Goal: Information Seeking & Learning: Learn about a topic

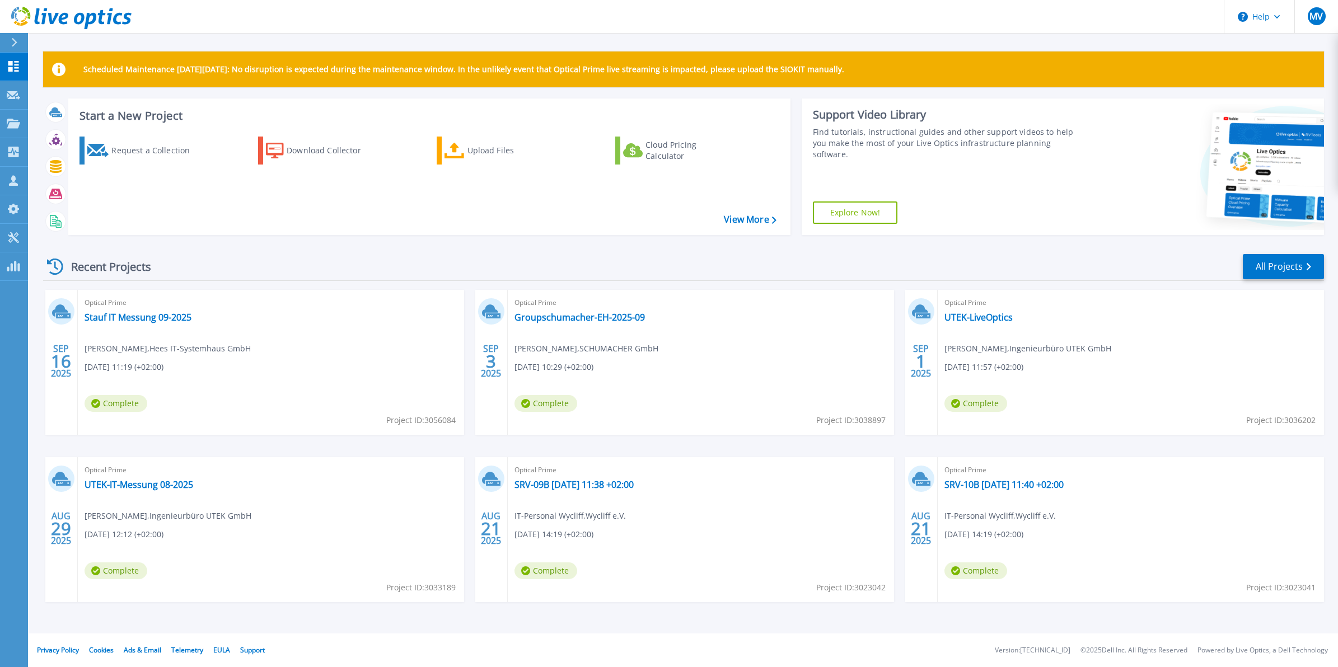
click at [465, 301] on div "SEP 16 2025 Optical Prime Stauf IT Messung 09-2025 Moritz Vierschilling , Hees …" at bounding box center [679, 457] width 1290 height 335
click at [466, 292] on div "SEP 16 2025 Optical Prime Stauf IT Messung 09-2025 Moritz Vierschilling , Hees …" at bounding box center [679, 457] width 1290 height 335
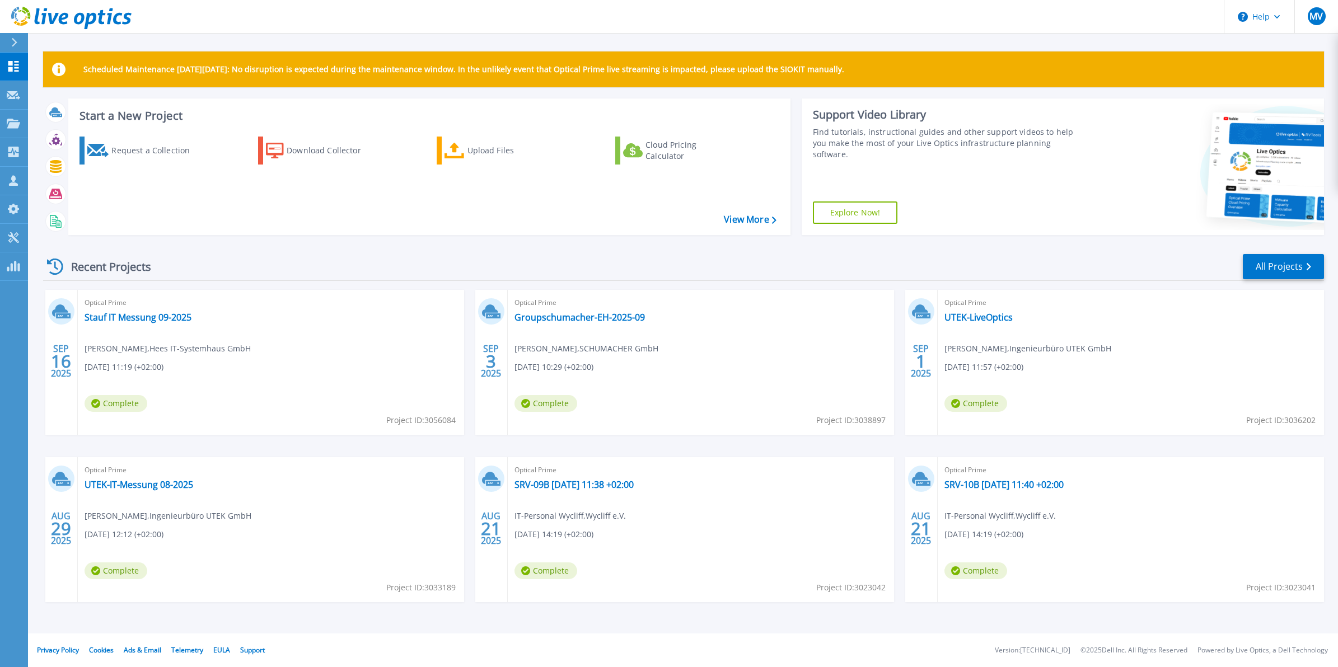
click at [465, 297] on div "SEP 16 2025 Optical Prime Stauf IT Messung 09-2025 Moritz Vierschilling , Hees …" at bounding box center [679, 457] width 1290 height 335
click at [465, 290] on div "SEP 16 2025 Optical Prime Stauf IT Messung 09-2025 Moritz Vierschilling , Hees …" at bounding box center [679, 457] width 1290 height 335
click at [466, 292] on div "SEP 16 2025 Optical Prime Stauf IT Messung 09-2025 Moritz Vierschilling , Hees …" at bounding box center [679, 457] width 1290 height 335
click at [11, 39] on icon at bounding box center [14, 42] width 6 height 9
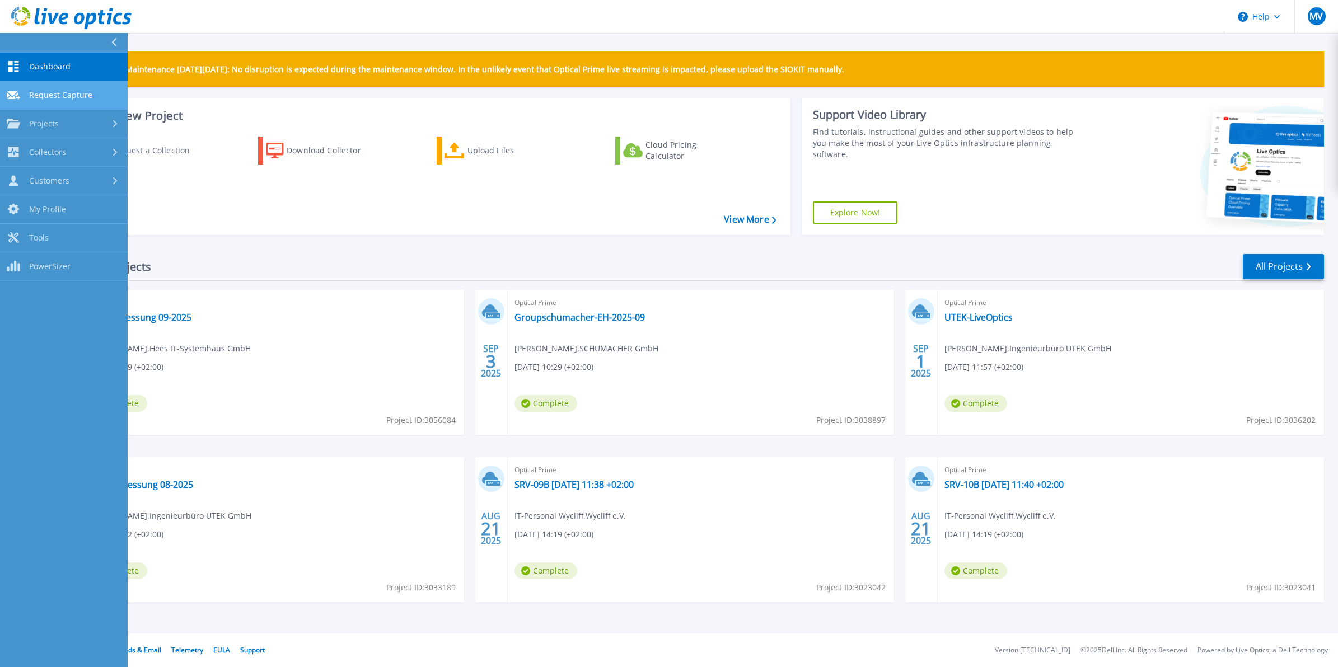
click at [67, 93] on span "Request Capture" at bounding box center [60, 95] width 63 height 10
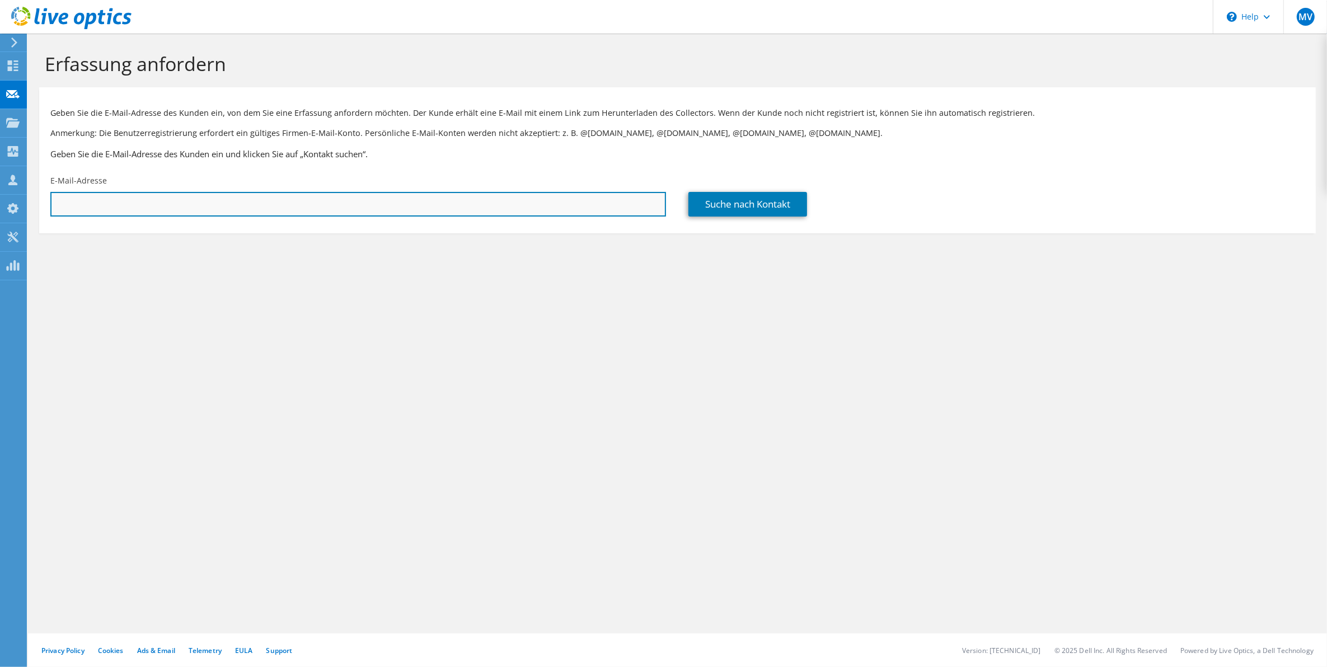
click at [387, 203] on input "text" at bounding box center [358, 204] width 616 height 25
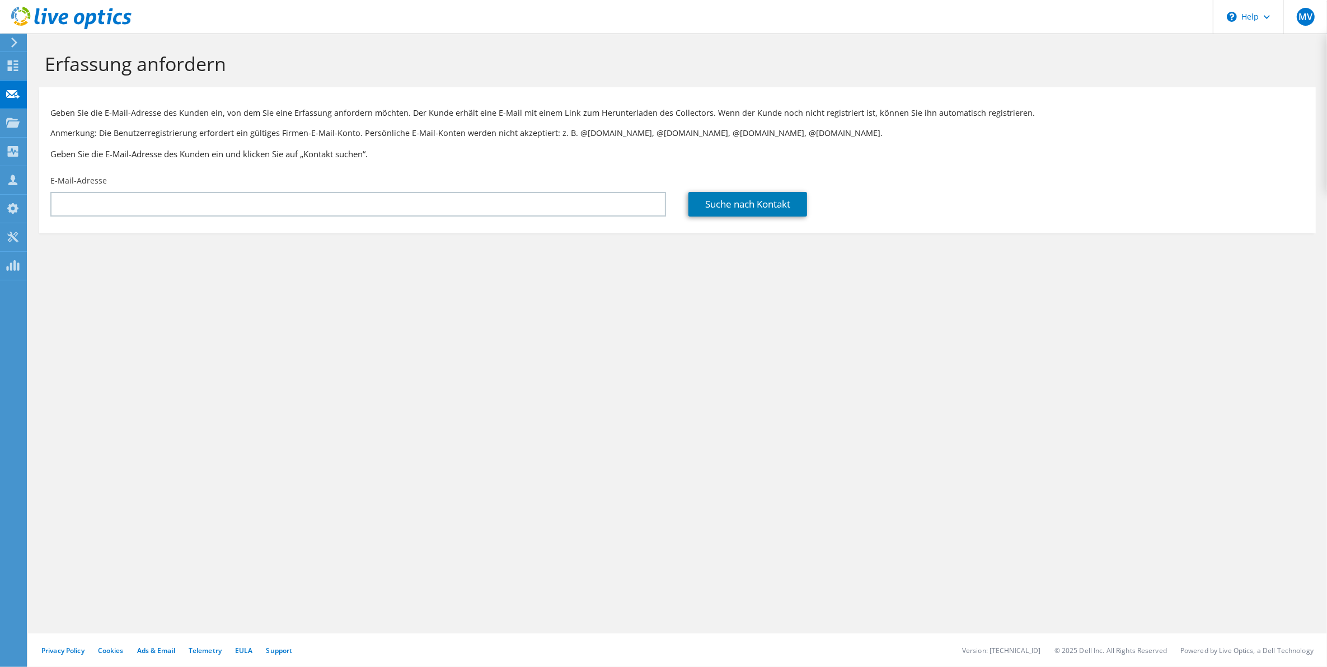
click at [426, 381] on div "Erfassung anfordern Geben Sie die E-Mail-Adresse des Kunden ein, von dem Sie ei…" at bounding box center [677, 351] width 1299 height 634
drag, startPoint x: 469, startPoint y: 398, endPoint x: 471, endPoint y: 511, distance: 113.7
click at [469, 398] on div "Erfassung anfordern Geben Sie die E-Mail-Adresse des Kunden ein, von dem Sie ei…" at bounding box center [677, 351] width 1299 height 634
click at [992, 437] on div "Erfassung anfordern Geben Sie die E-Mail-Adresse des Kunden ein, von dem Sie ei…" at bounding box center [677, 351] width 1299 height 634
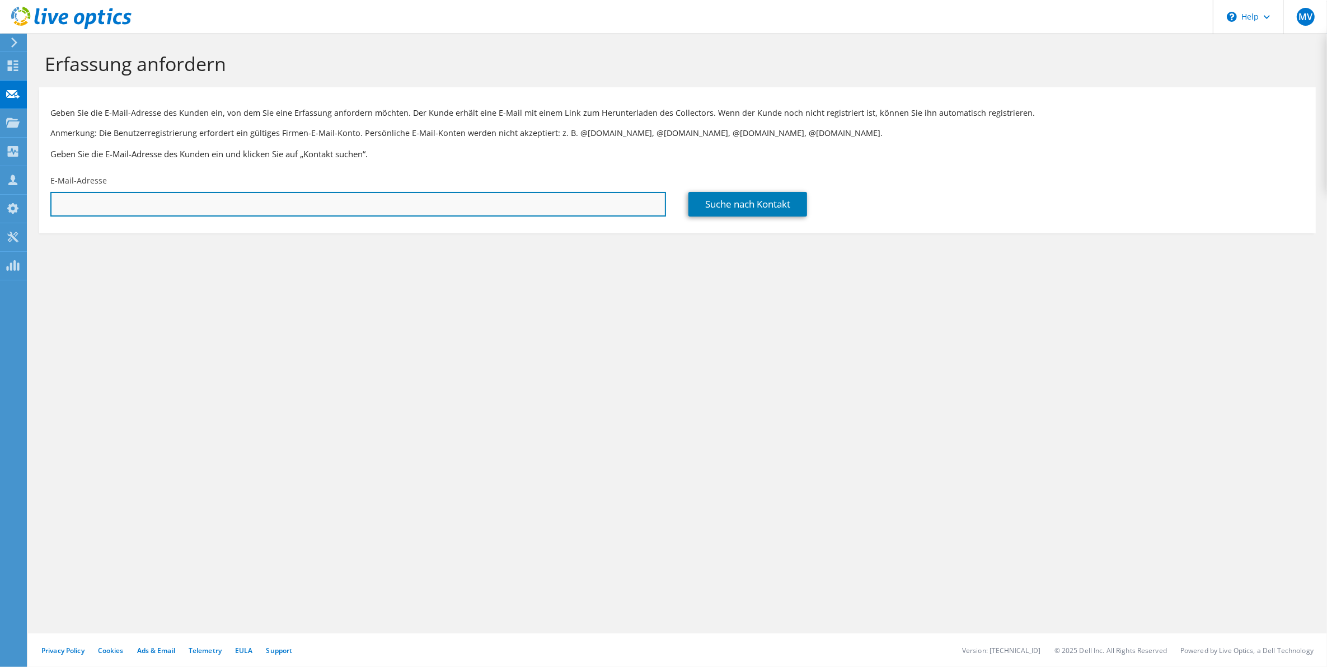
click at [282, 209] on input "text" at bounding box center [358, 204] width 616 height 25
paste input "[PERSON_NAME][EMAIL_ADDRESS][PERSON_NAME][DOMAIN_NAME]"
type input "[PERSON_NAME][EMAIL_ADDRESS][PERSON_NAME][DOMAIN_NAME]"
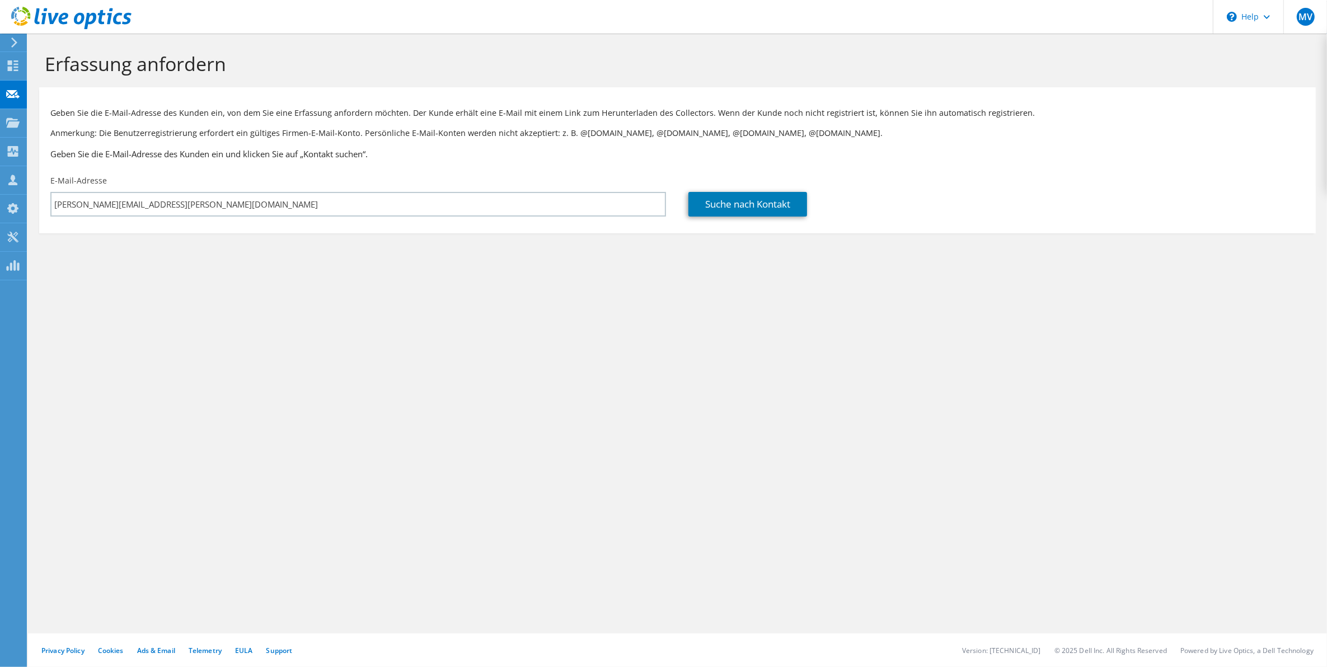
click at [773, 219] on div "Suche nach Kontakt" at bounding box center [996, 196] width 638 height 53
click at [781, 206] on link "Suche nach Kontakt" at bounding box center [748, 204] width 119 height 25
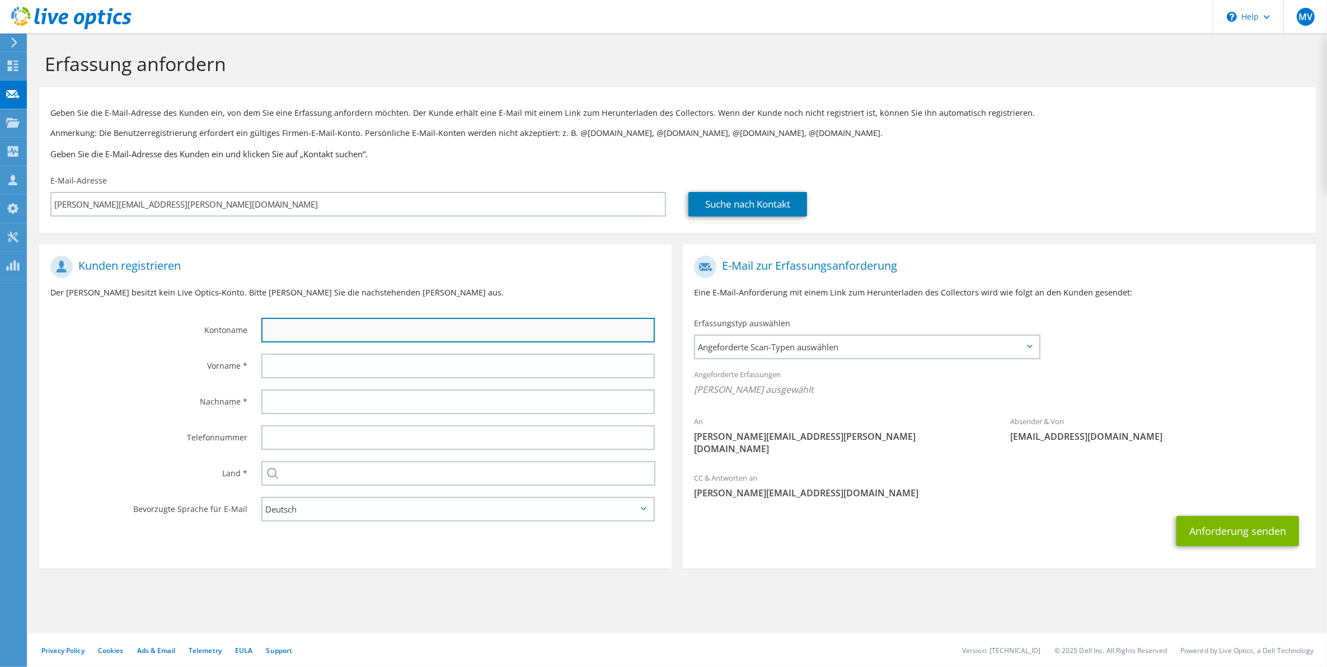
click at [302, 335] on input "text" at bounding box center [458, 330] width 394 height 25
click at [380, 328] on input "text" at bounding box center [458, 330] width 394 height 25
click at [385, 326] on input "text" at bounding box center [458, 330] width 394 height 25
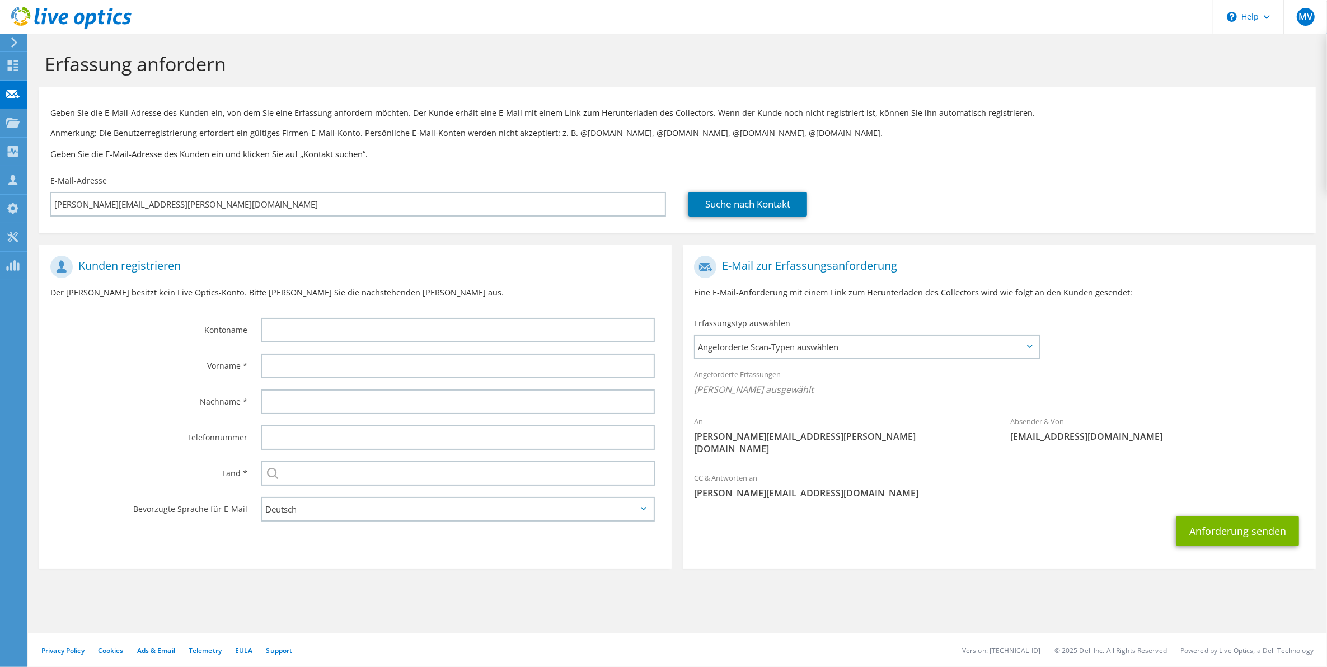
click at [216, 378] on div "Vorname *" at bounding box center [144, 365] width 211 height 35
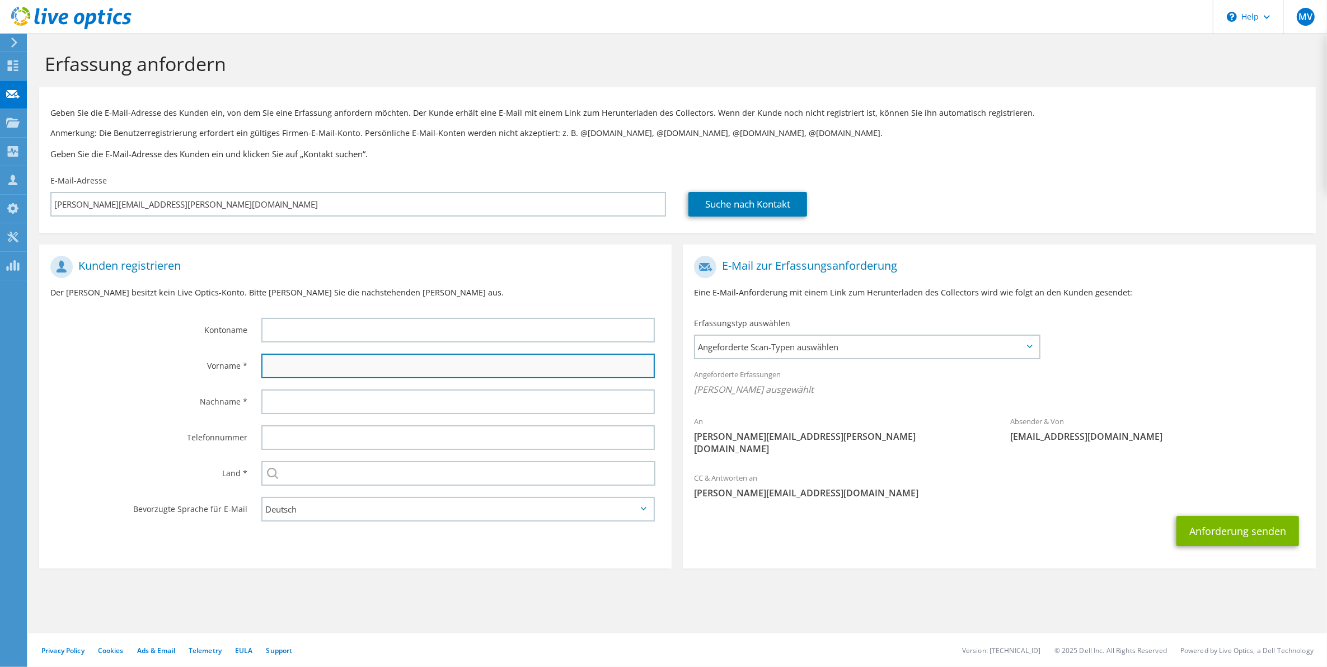
click at [289, 366] on input "text" at bounding box center [458, 366] width 394 height 25
click at [288, 366] on input "text" at bounding box center [458, 366] width 394 height 25
click at [287, 366] on input "text" at bounding box center [458, 366] width 394 height 25
click at [395, 358] on input "text" at bounding box center [458, 366] width 394 height 25
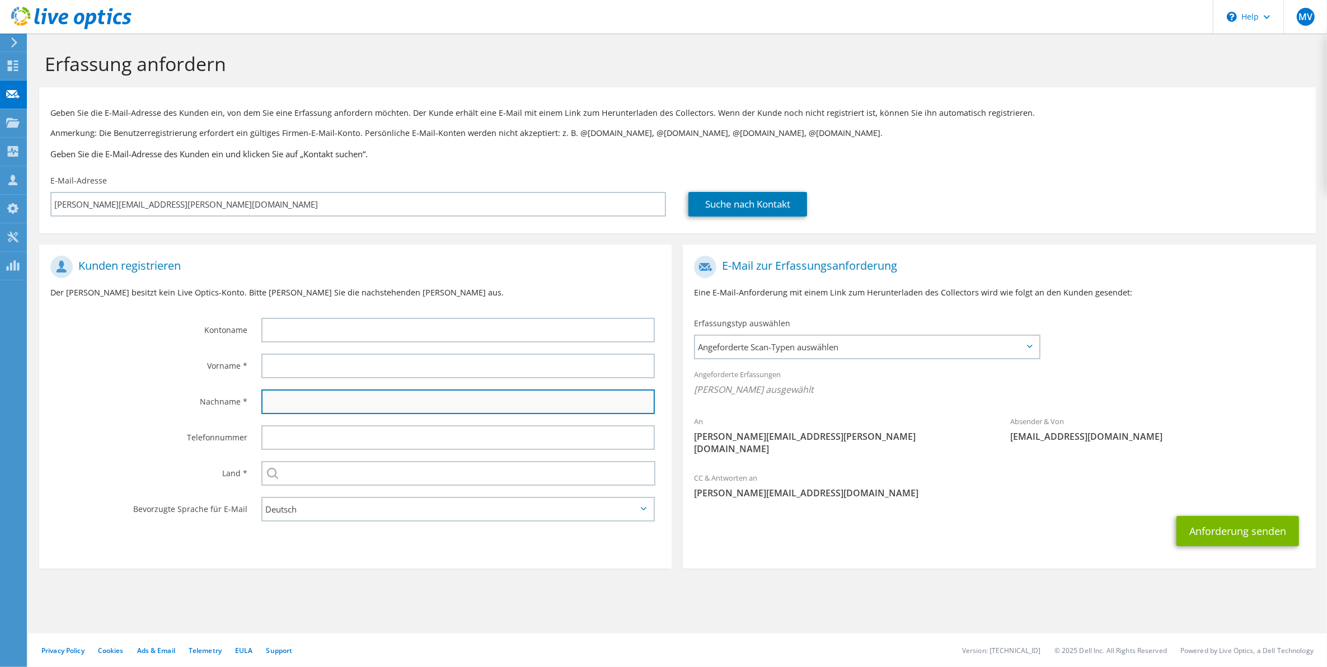
click at [269, 405] on input "text" at bounding box center [458, 402] width 394 height 25
type input "Bloedorn"
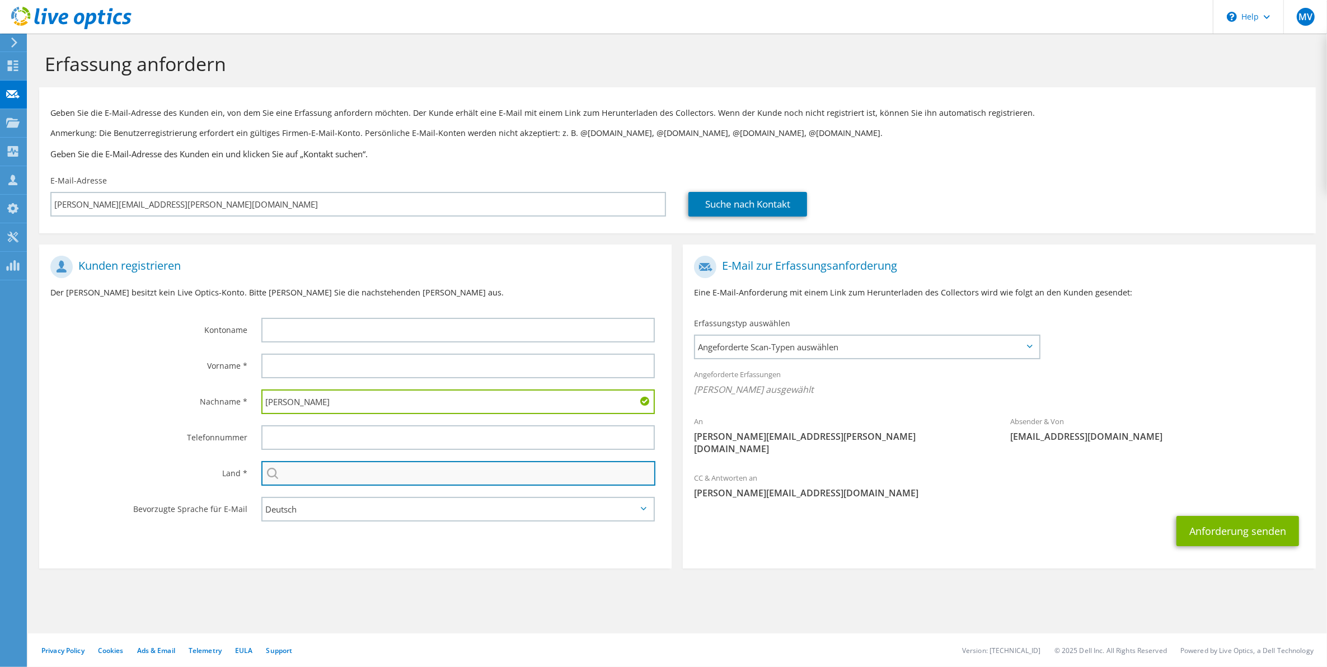
click at [357, 479] on input "text" at bounding box center [458, 473] width 395 height 25
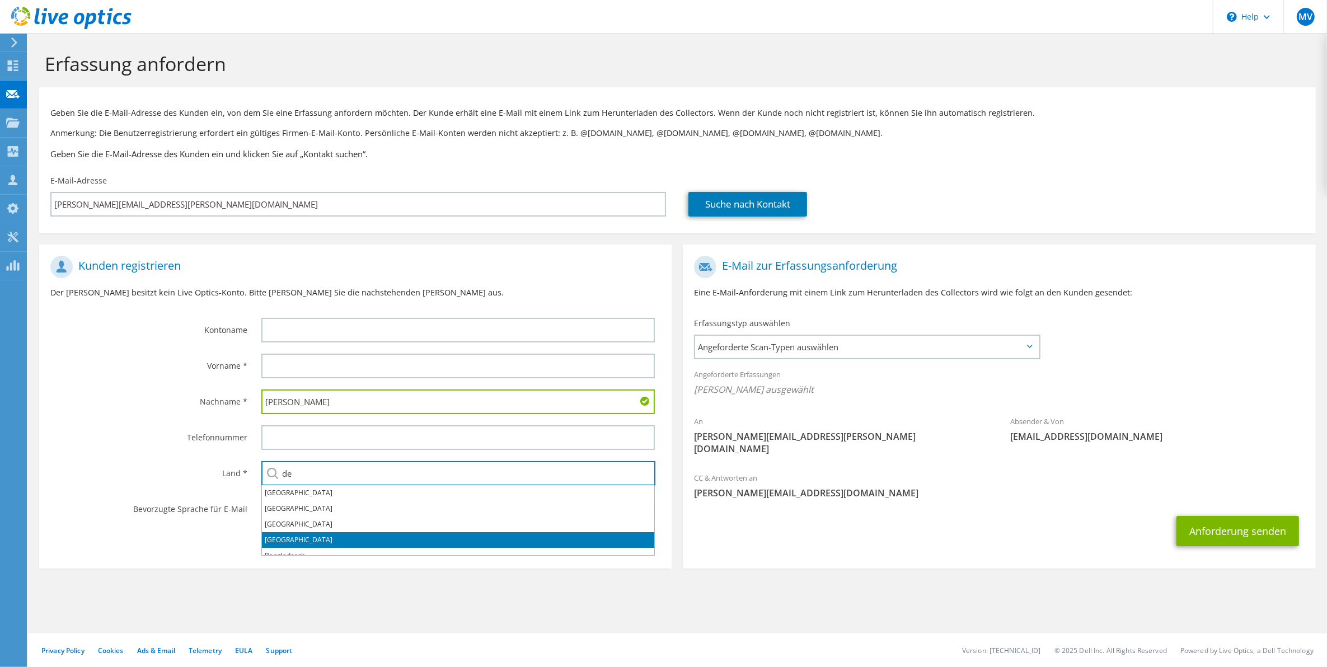
click at [346, 539] on li "Deutschland" at bounding box center [458, 540] width 392 height 16
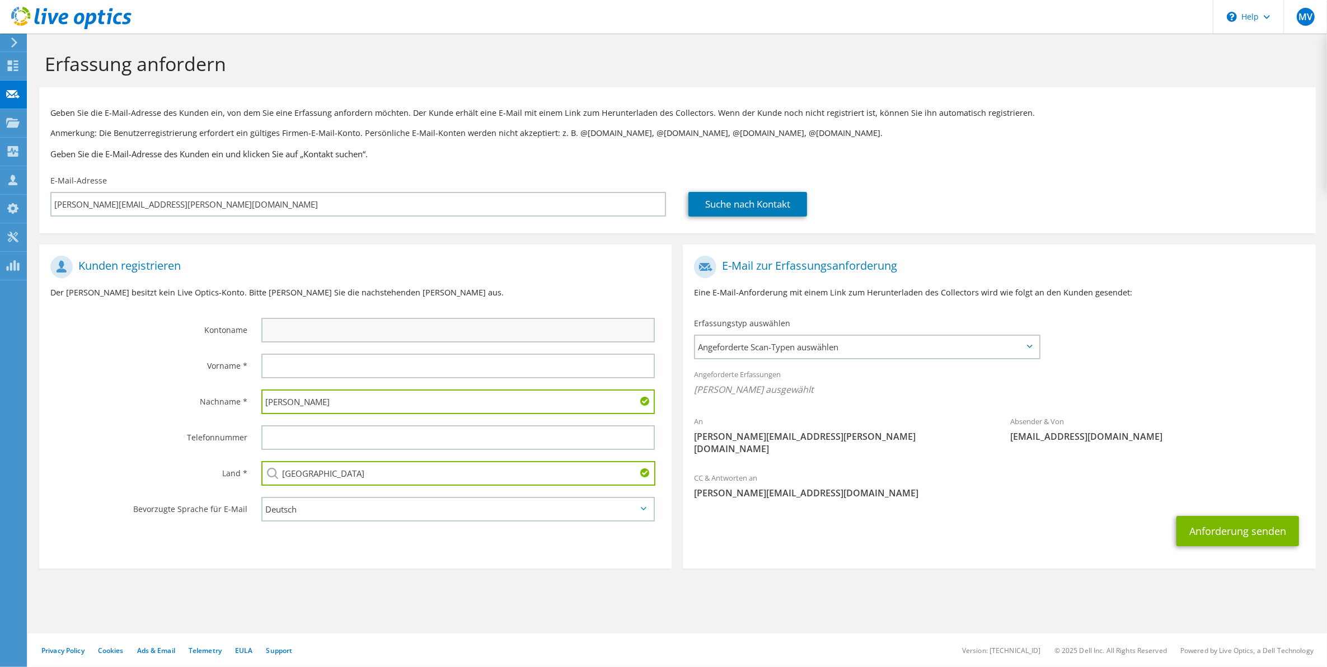
type input "Deutschland"
click at [282, 331] on input "text" at bounding box center [458, 330] width 394 height 25
click at [286, 329] on input "text" at bounding box center [458, 330] width 394 height 25
paste input "[PERSON_NAME] GmbH"
type input "[PERSON_NAME] GmbH"
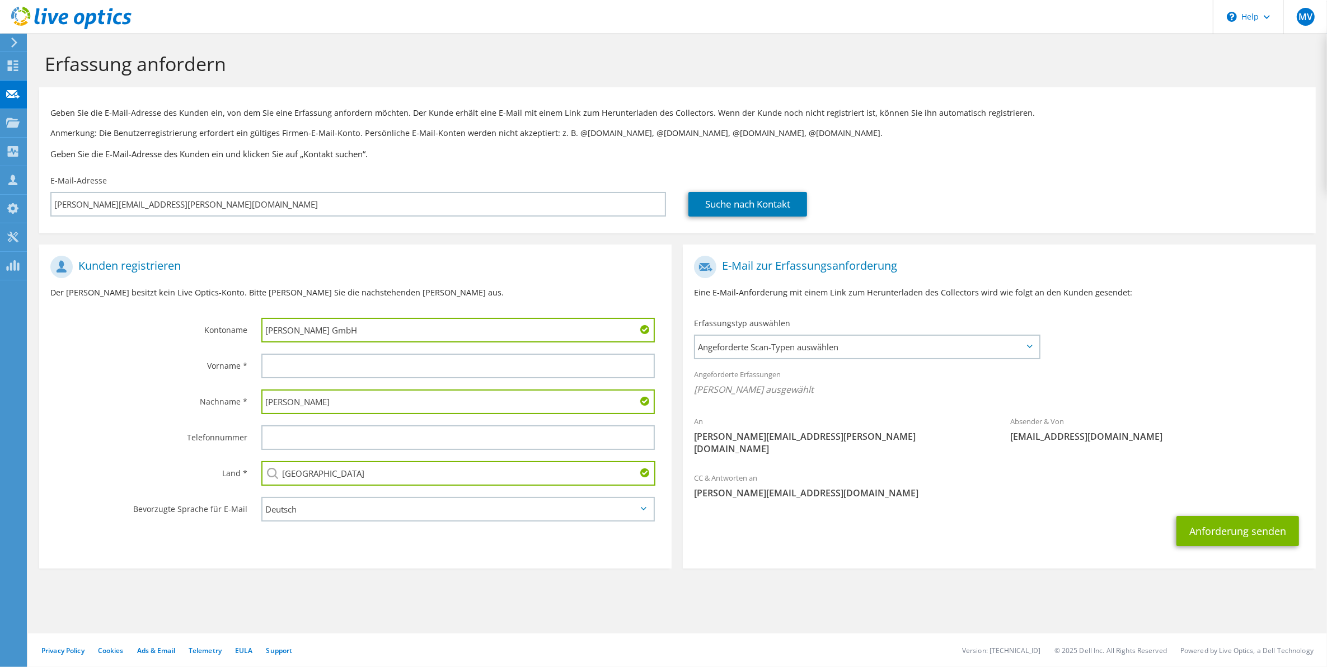
click at [170, 366] on label "Vorname *" at bounding box center [148, 363] width 197 height 18
click at [93, 332] on label "Kontoname" at bounding box center [148, 327] width 197 height 18
click at [788, 343] on span "Angeforderte Scan-Typen auswählen" at bounding box center [866, 347] width 343 height 22
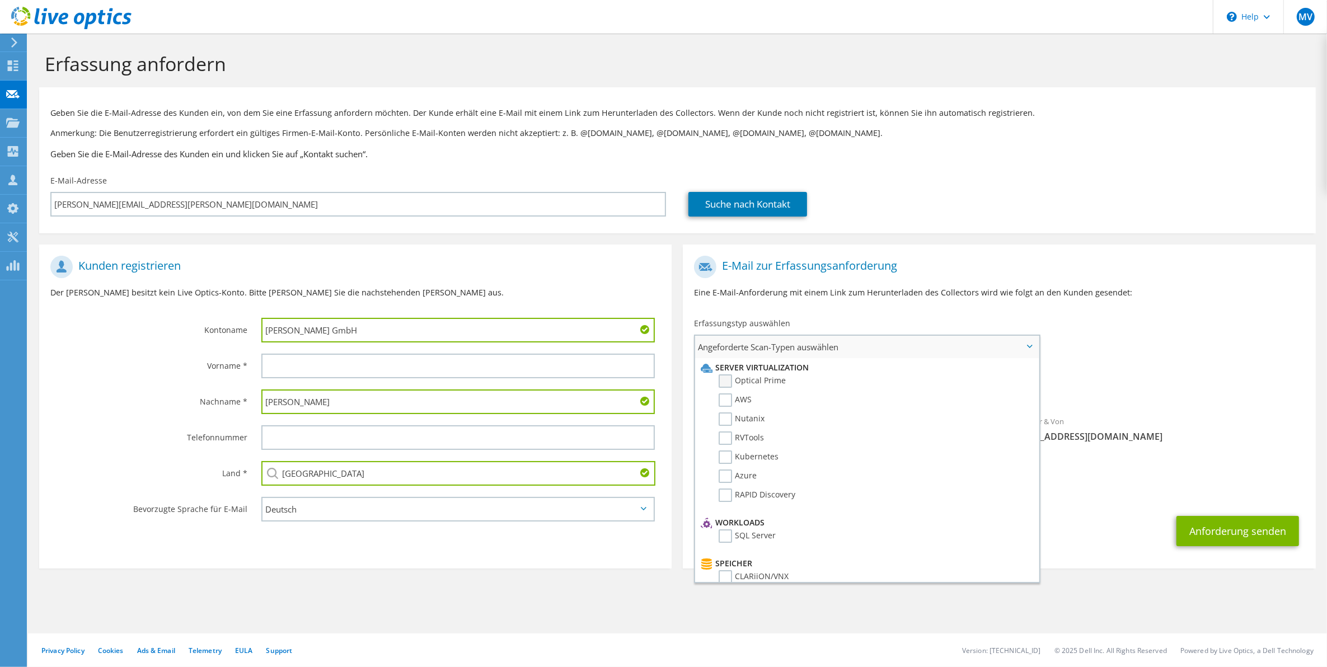
click at [723, 384] on label "Optical Prime" at bounding box center [752, 381] width 67 height 13
click at [0, 0] on input "Optical Prime" at bounding box center [0, 0] width 0 height 0
click at [1009, 206] on div "Suche nach Kontakt" at bounding box center [997, 204] width 616 height 25
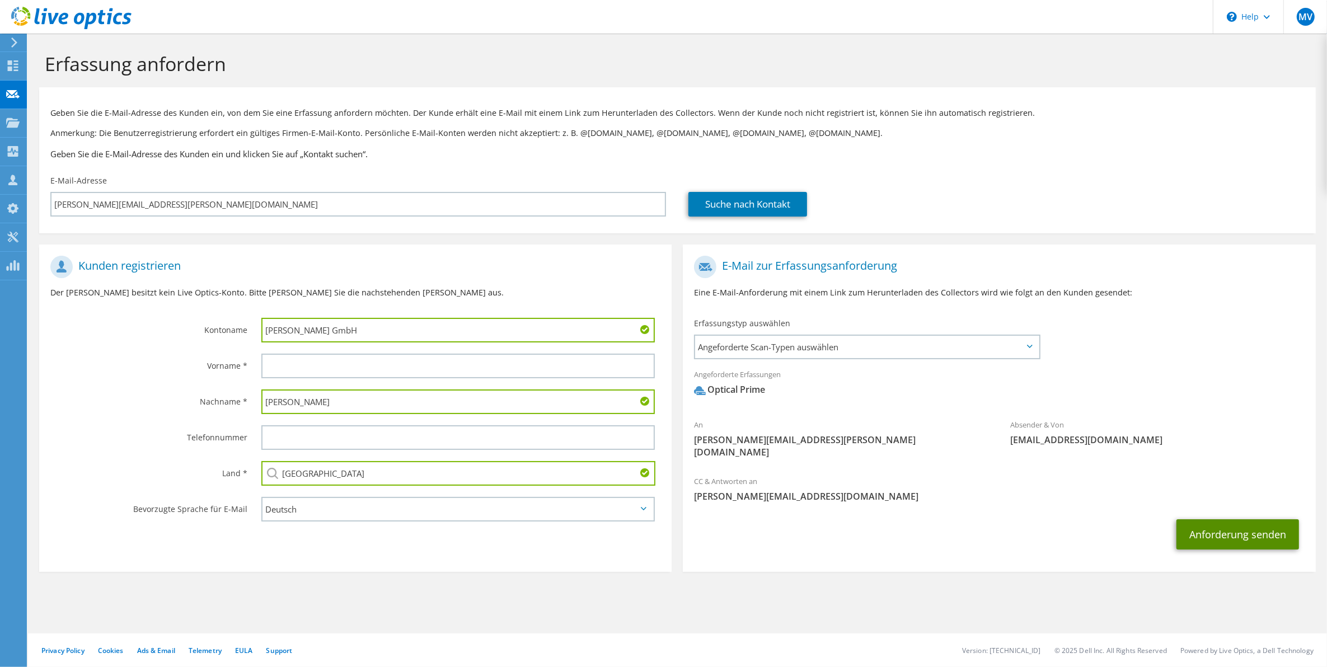
click at [1247, 520] on button "Anforderung senden" at bounding box center [1238, 535] width 123 height 30
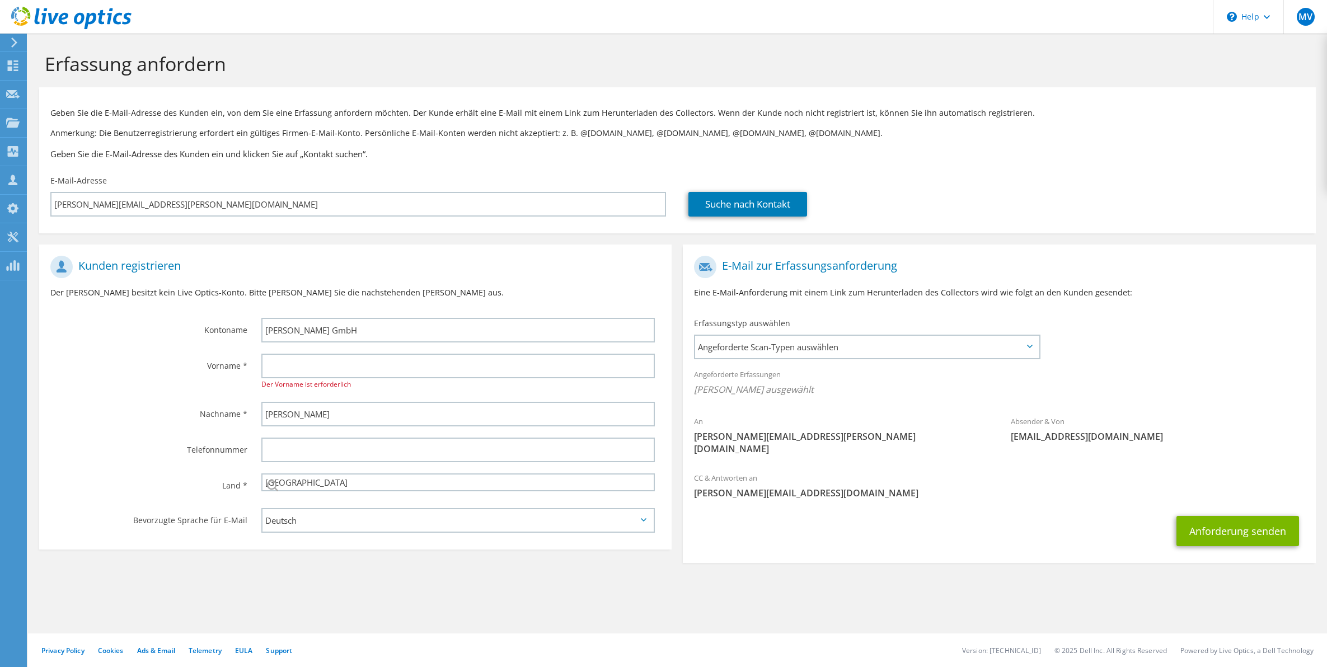
select select "56"
click at [1083, 144] on div "Geben Sie die E-Mail-Adresse des Kunden ein, von dem Sie eine Erfassung anforde…" at bounding box center [677, 131] width 1277 height 77
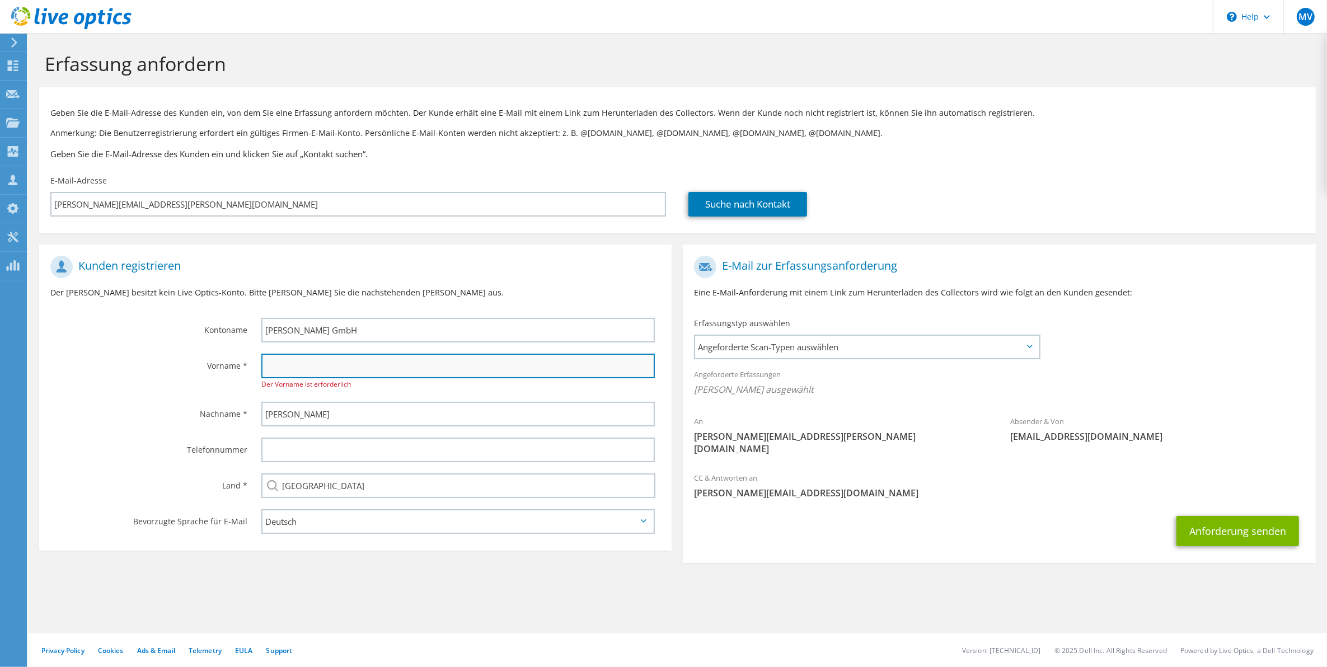
click at [620, 365] on input "text" at bounding box center [458, 366] width 394 height 25
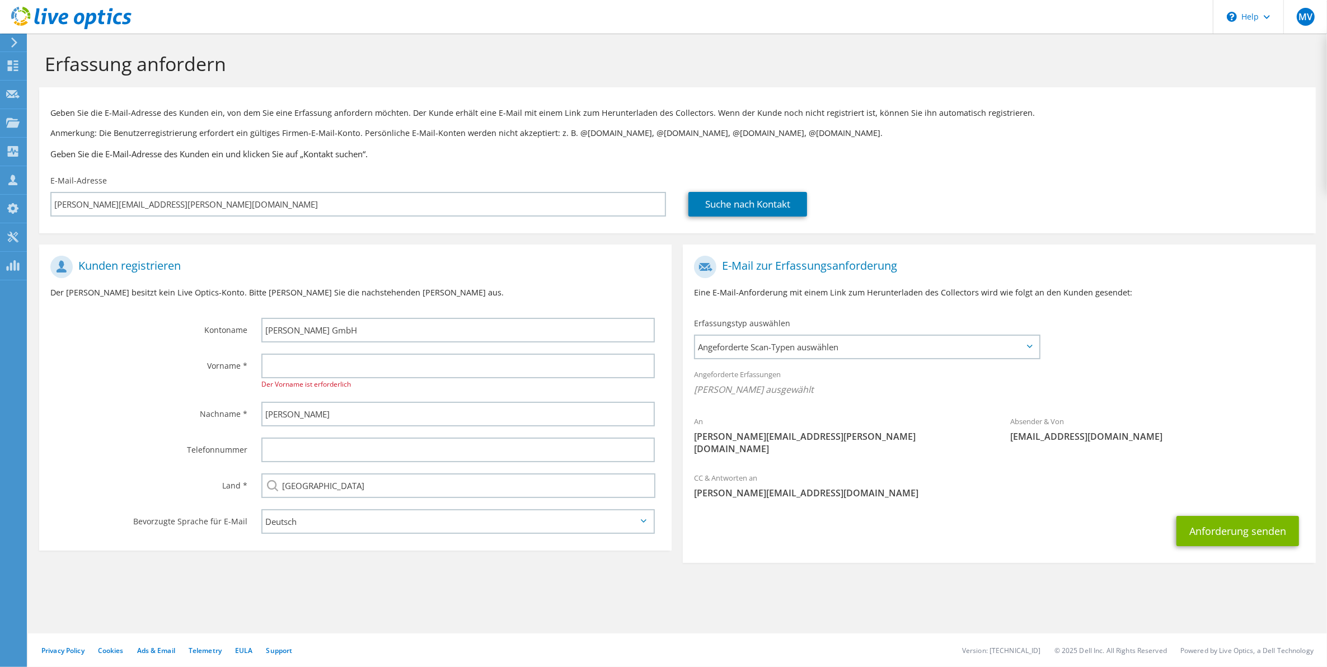
click at [149, 398] on div "Nachname *" at bounding box center [144, 413] width 211 height 35
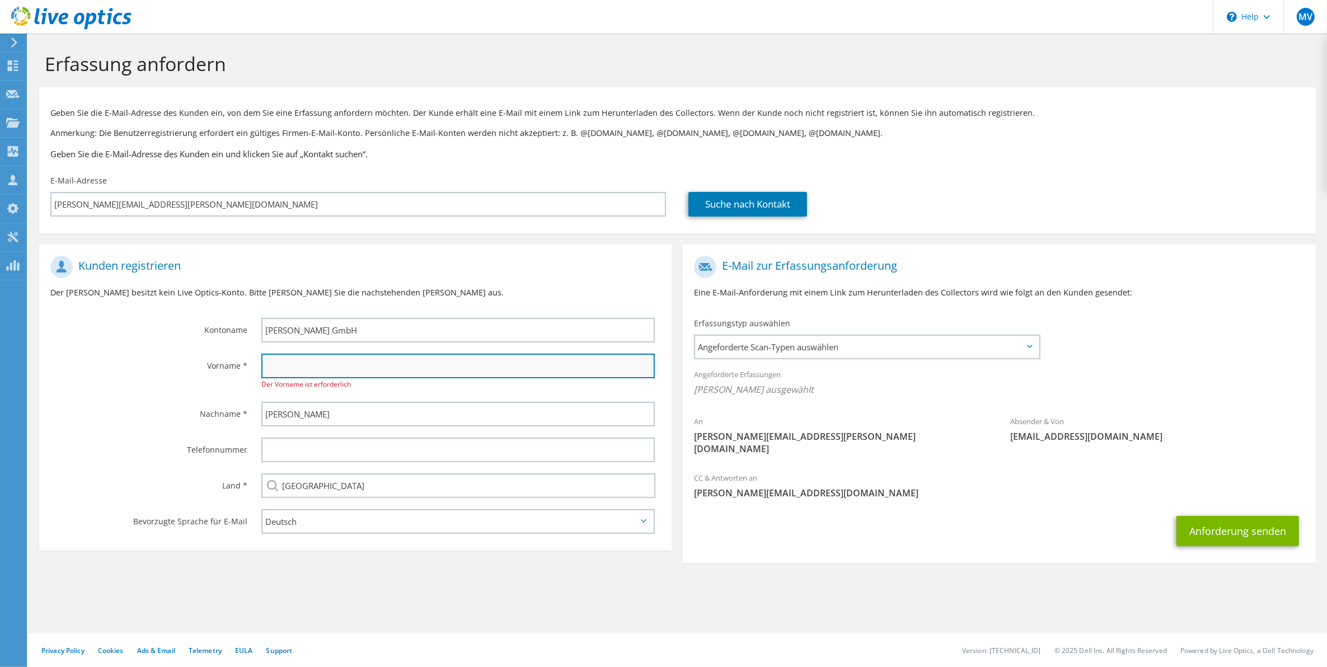
click at [398, 362] on input "text" at bounding box center [458, 366] width 394 height 25
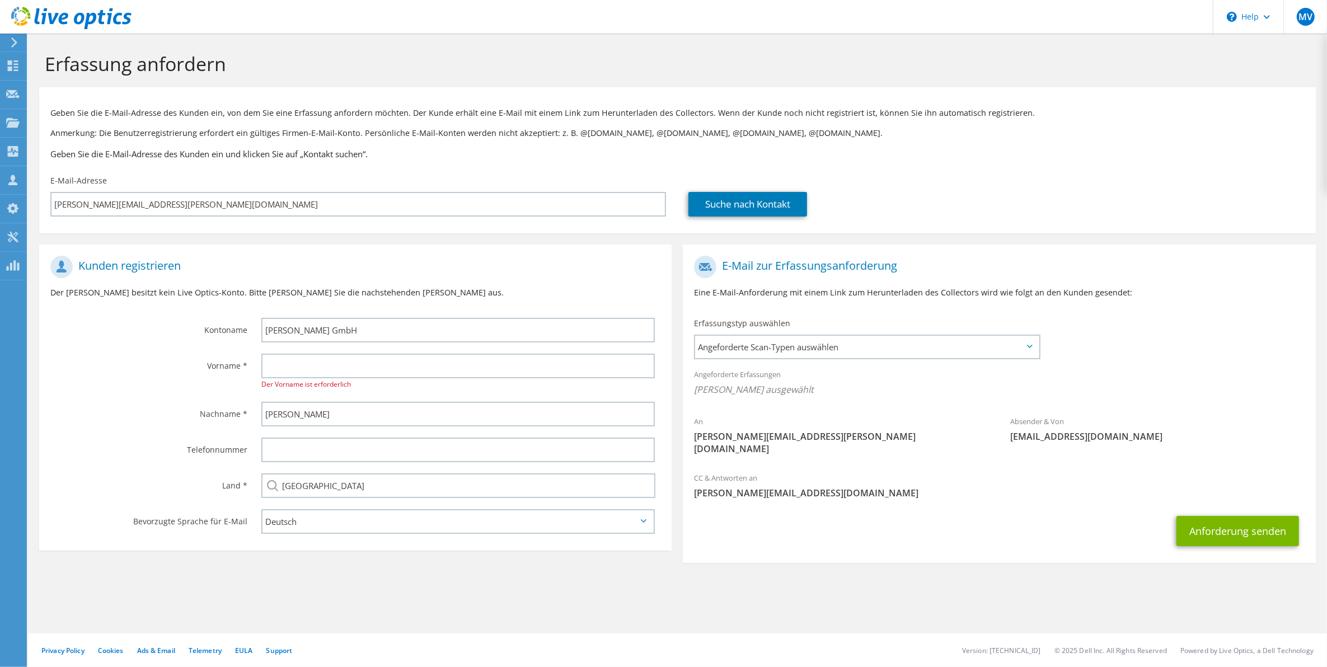
click at [189, 349] on div "Vorname *" at bounding box center [144, 365] width 211 height 35
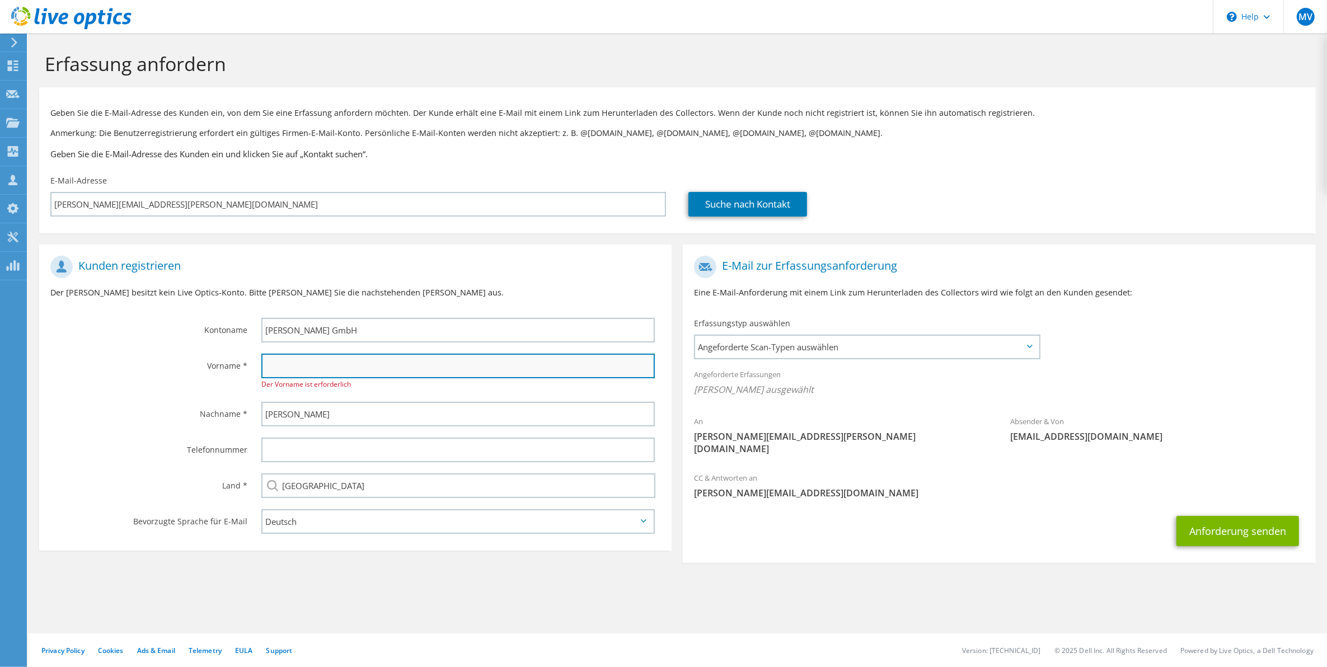
click at [521, 356] on input "text" at bounding box center [458, 366] width 394 height 25
drag, startPoint x: 306, startPoint y: 359, endPoint x: 307, endPoint y: 353, distance: 6.2
click at [306, 359] on input "text" at bounding box center [458, 366] width 394 height 25
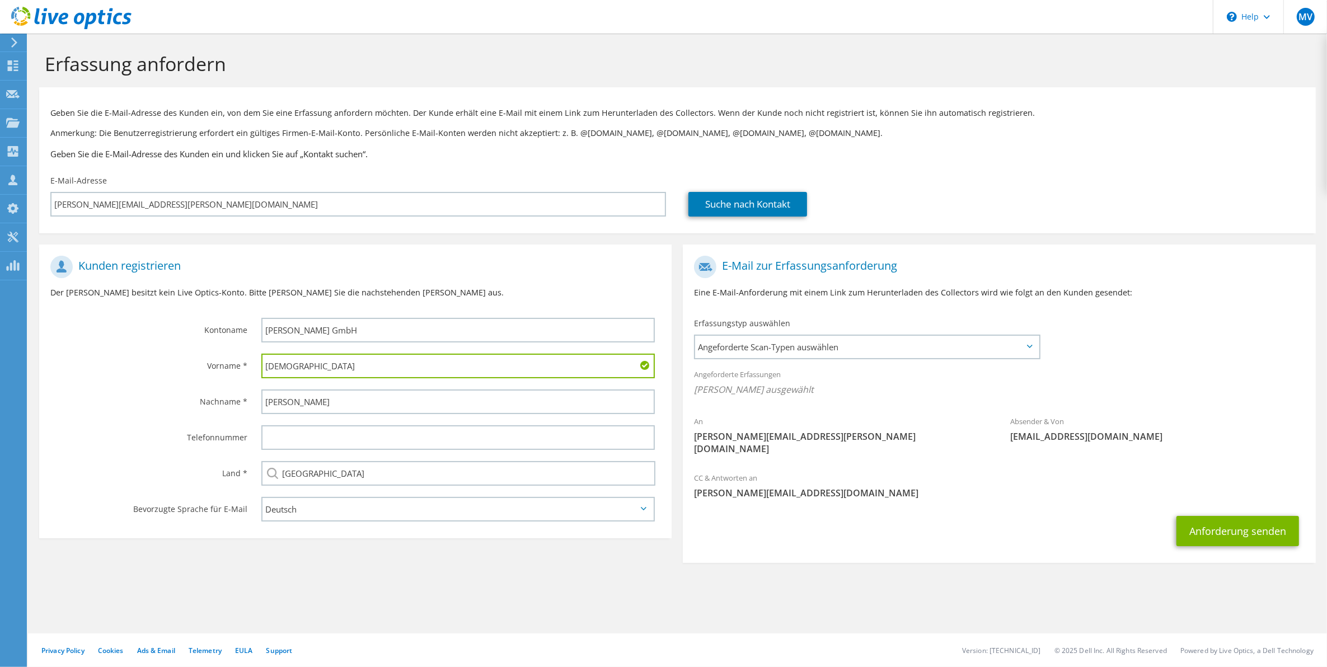
type input "Christian"
click at [463, 148] on h3 "Geben Sie die E-Mail-Adresse des Kunden ein und klicken Sie auf „Kontakt suchen…" at bounding box center [677, 154] width 1255 height 12
click at [1257, 518] on button "Anforderung senden" at bounding box center [1238, 531] width 123 height 30
click at [1022, 345] on span "Angeforderte Scan-Typen auswählen" at bounding box center [866, 347] width 343 height 22
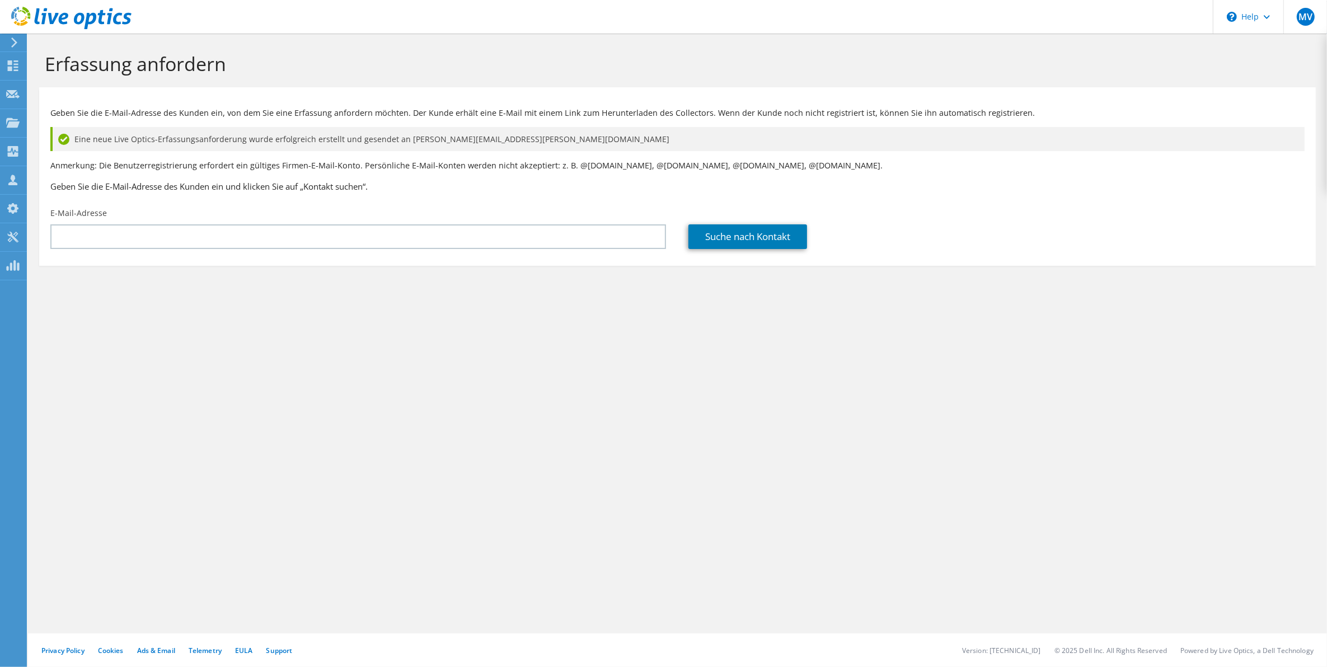
click at [1099, 168] on p "Anmerkung: Die Benutzerregistrierung erfordert ein gültiges Firmen-E-Mail-Konto…" at bounding box center [677, 166] width 1255 height 12
click at [471, 214] on div "E-Mail-Adresse" at bounding box center [358, 228] width 638 height 53
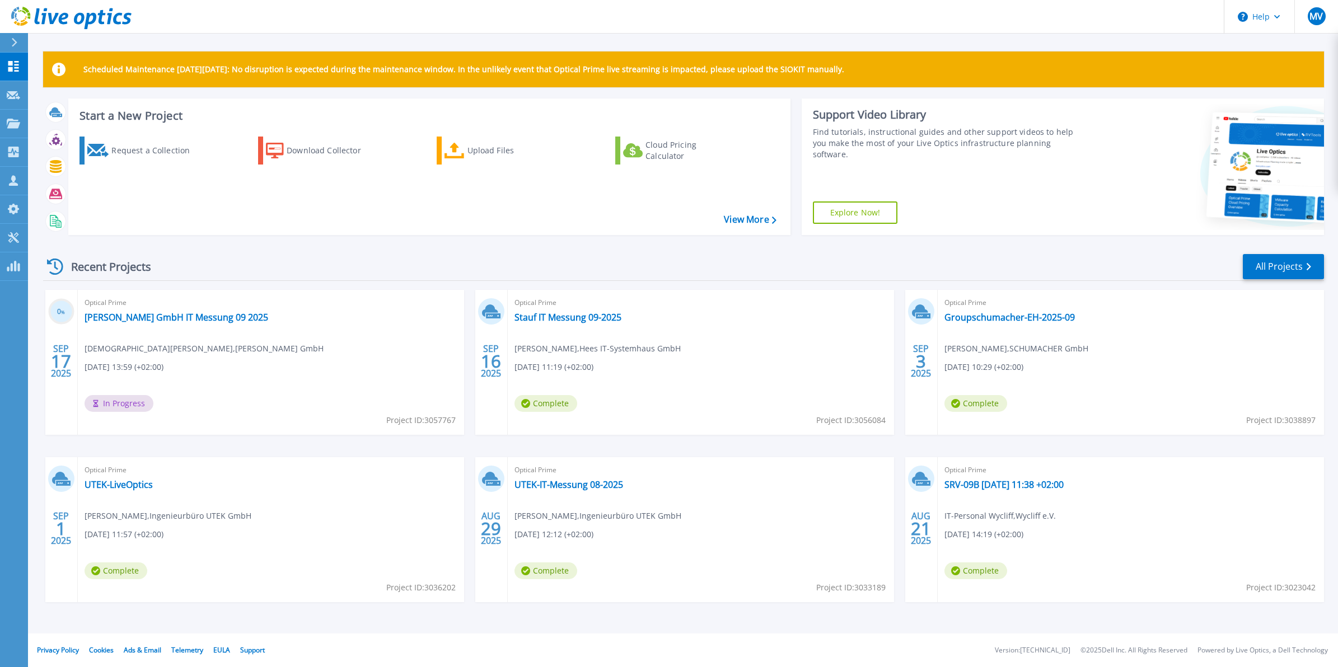
click at [466, 308] on div "0 % [DATE] Optical Prime [PERSON_NAME] GmbH IT Messung 09 2025 [PERSON_NAME] , …" at bounding box center [679, 457] width 1290 height 335
click at [468, 301] on div "0 % [DATE] Optical Prime [PERSON_NAME] GmbH IT Messung 09 2025 [PERSON_NAME] , …" at bounding box center [679, 457] width 1290 height 335
click at [468, 298] on div "0 % [DATE] Optical Prime [PERSON_NAME] GmbH IT Messung 09 2025 [PERSON_NAME] , …" at bounding box center [679, 457] width 1290 height 335
click at [491, 249] on div "Recent Projects All Projects 0 % [DATE] Optical Prime [PERSON_NAME] GmbH IT Mes…" at bounding box center [683, 439] width 1281 height 390
click at [170, 325] on div "Optical Prime [PERSON_NAME] GmbH IT Messung 09 2025 [PERSON_NAME] , [PERSON_NAM…" at bounding box center [271, 362] width 386 height 145
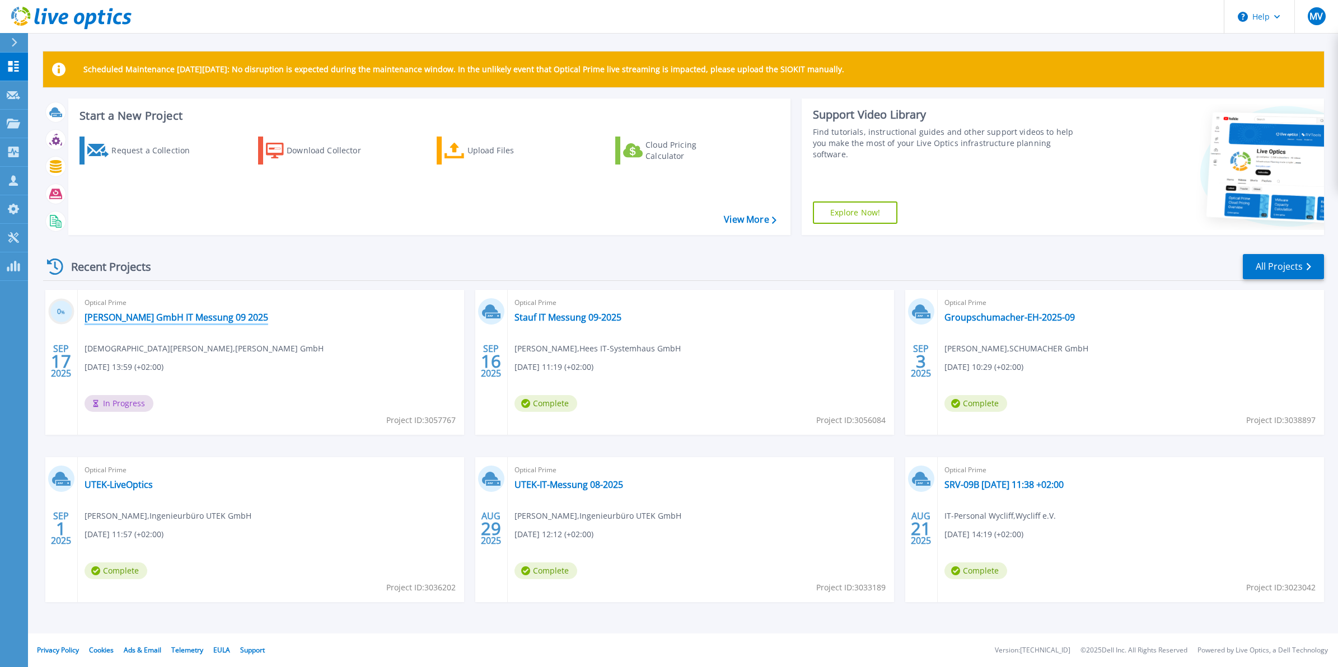
click at [175, 320] on link "[PERSON_NAME] GmbH IT Messung 09 2025" at bounding box center [177, 317] width 184 height 11
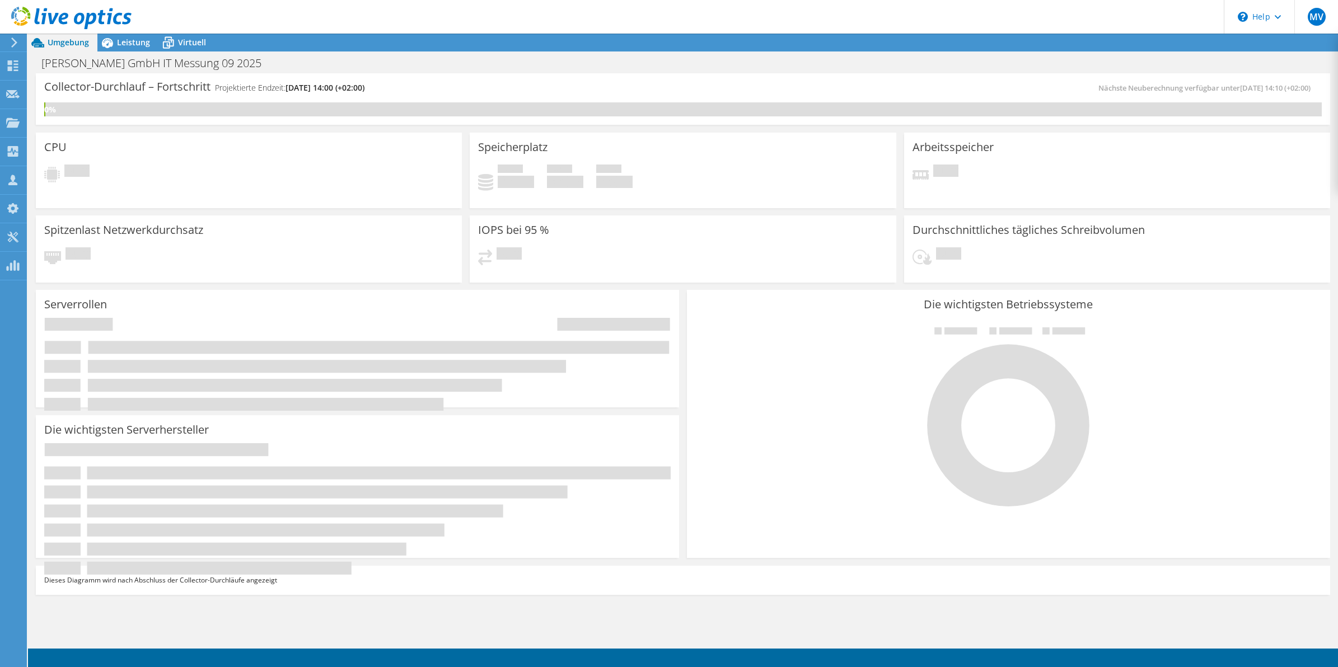
click at [323, 18] on header "MV Teammitglied Moritz Vierschilling [EMAIL_ADDRESS][DOMAIN_NAME] Hees IT-Syste…" at bounding box center [669, 17] width 1338 height 34
click at [119, 49] on div "Leistung" at bounding box center [127, 43] width 61 height 18
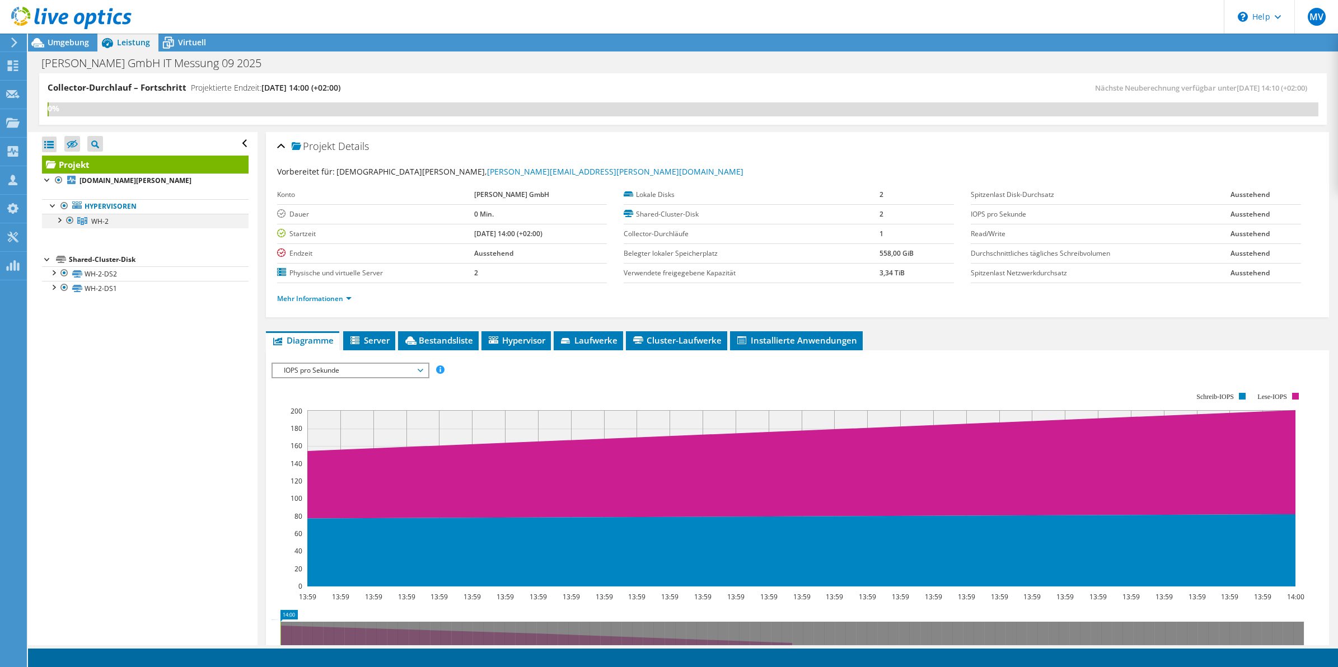
click at [59, 225] on div at bounding box center [58, 219] width 11 height 11
click at [126, 250] on link "[DOMAIN_NAME][PERSON_NAME]" at bounding box center [145, 250] width 207 height 15
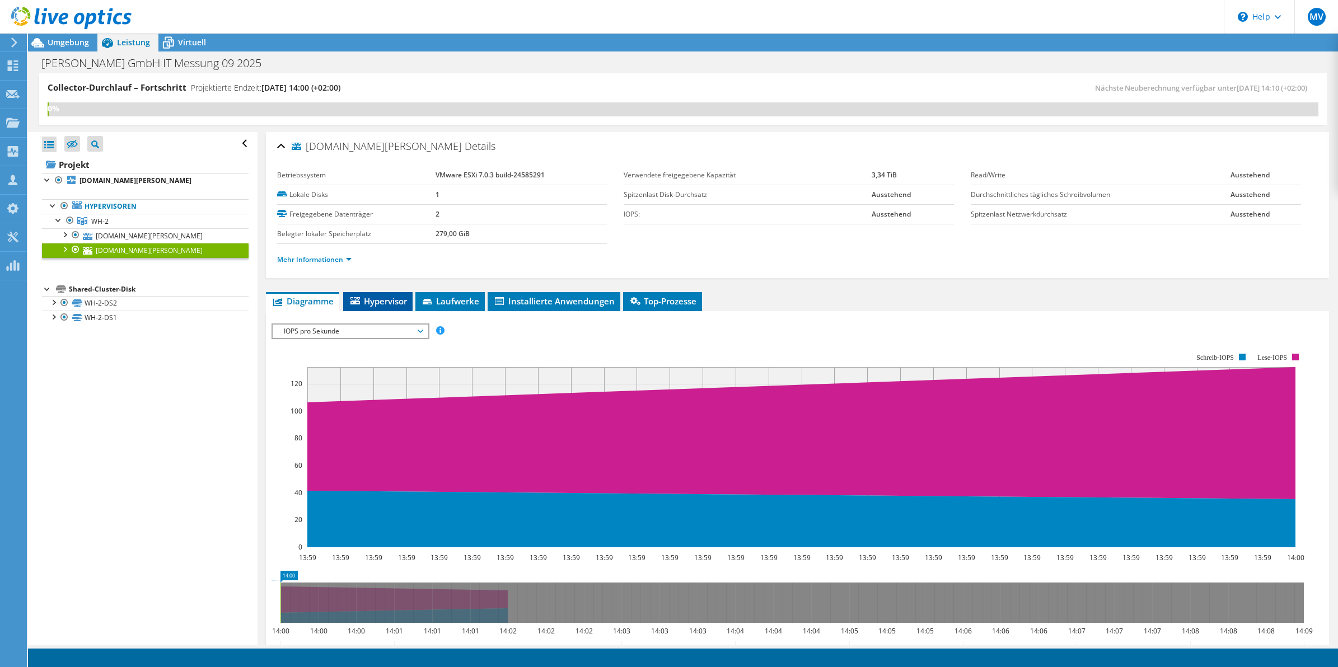
click at [378, 302] on span "Hypervisor" at bounding box center [378, 301] width 58 height 11
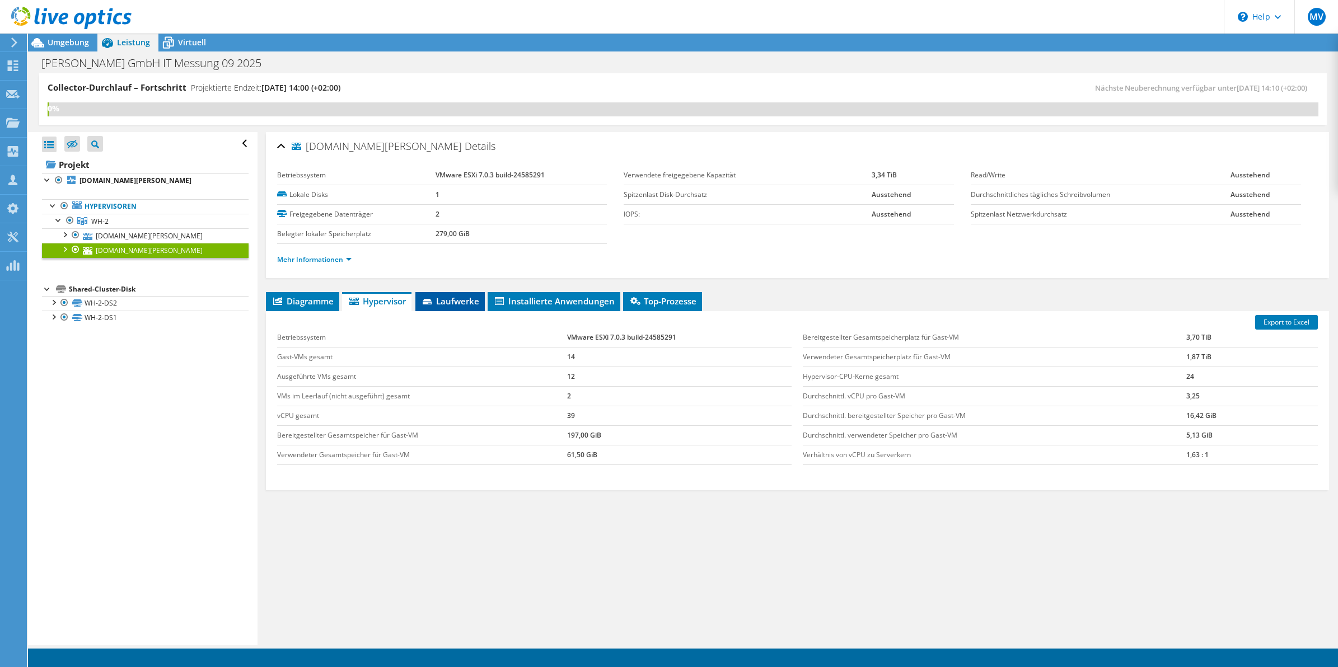
click at [449, 297] on span "Laufwerke" at bounding box center [450, 301] width 58 height 11
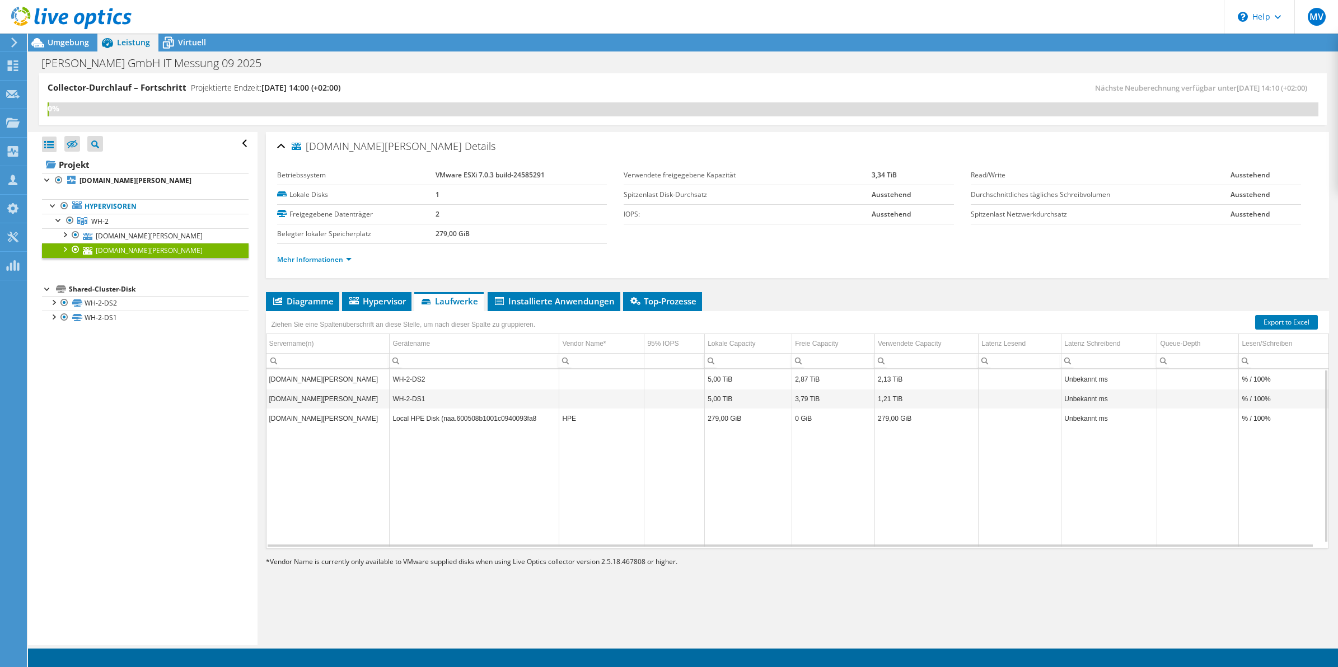
click at [469, 420] on td "Local HPE Disk (naa.600508b1001c0940093fa8" at bounding box center [475, 419] width 170 height 20
click at [696, 424] on td "Column 95% IOPS, Value" at bounding box center [674, 419] width 60 height 20
click at [738, 420] on td "279,00 GiB" at bounding box center [748, 419] width 87 height 20
click at [749, 399] on td "5,00 TiB" at bounding box center [748, 399] width 87 height 20
click at [757, 384] on td "5,00 TiB" at bounding box center [748, 380] width 87 height 20
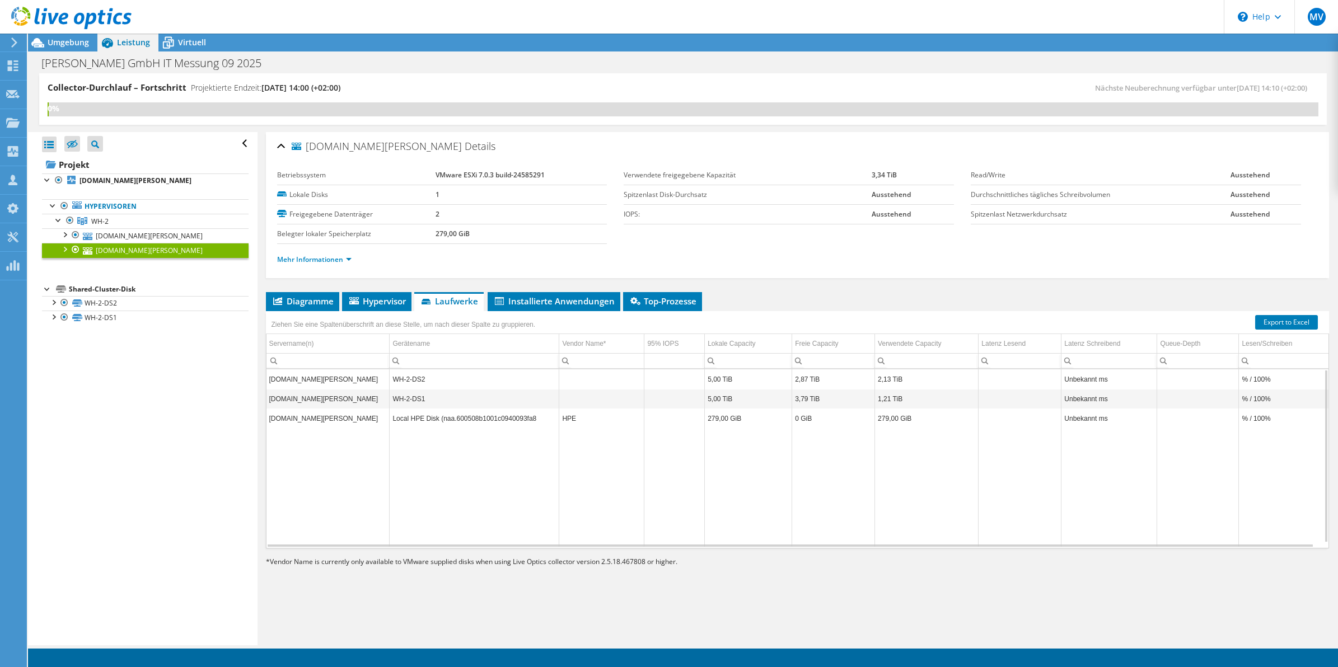
click at [485, 382] on td "WH-2-DS2" at bounding box center [475, 380] width 170 height 20
click at [460, 396] on td "WH-2-DS1" at bounding box center [475, 399] width 170 height 20
click at [472, 384] on td "WH-2-DS2" at bounding box center [475, 380] width 170 height 20
click at [469, 401] on td "WH-2-DS1" at bounding box center [475, 399] width 170 height 20
click at [478, 385] on td "WH-2-DS2" at bounding box center [475, 380] width 170 height 20
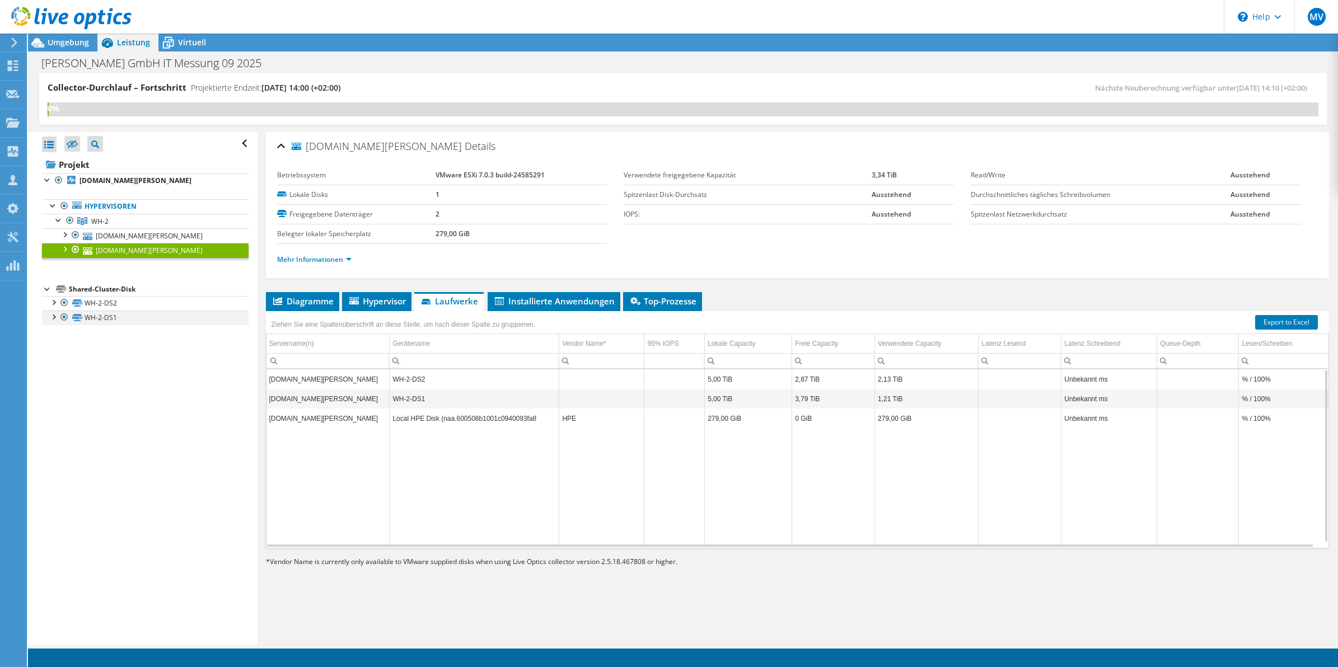
click at [48, 320] on div at bounding box center [53, 316] width 11 height 11
click at [52, 301] on div at bounding box center [53, 301] width 11 height 11
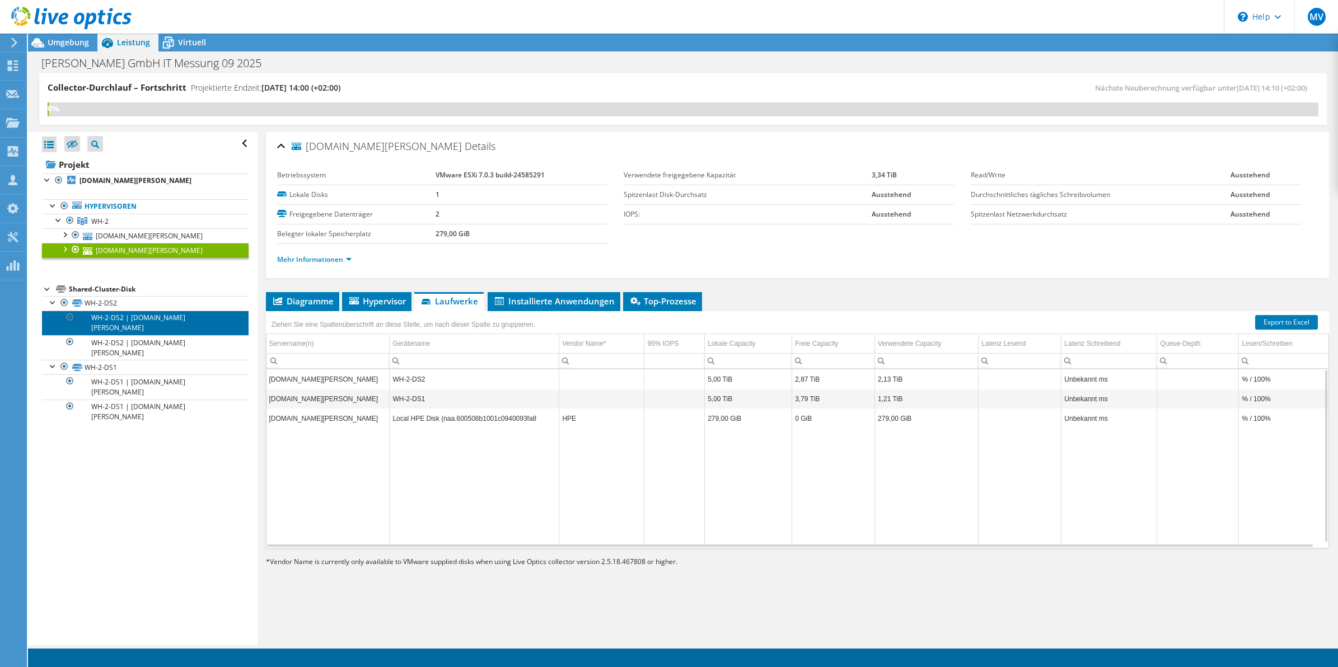
click at [107, 325] on link "WH-2-DS2 | [DOMAIN_NAME][PERSON_NAME]" at bounding box center [145, 323] width 207 height 25
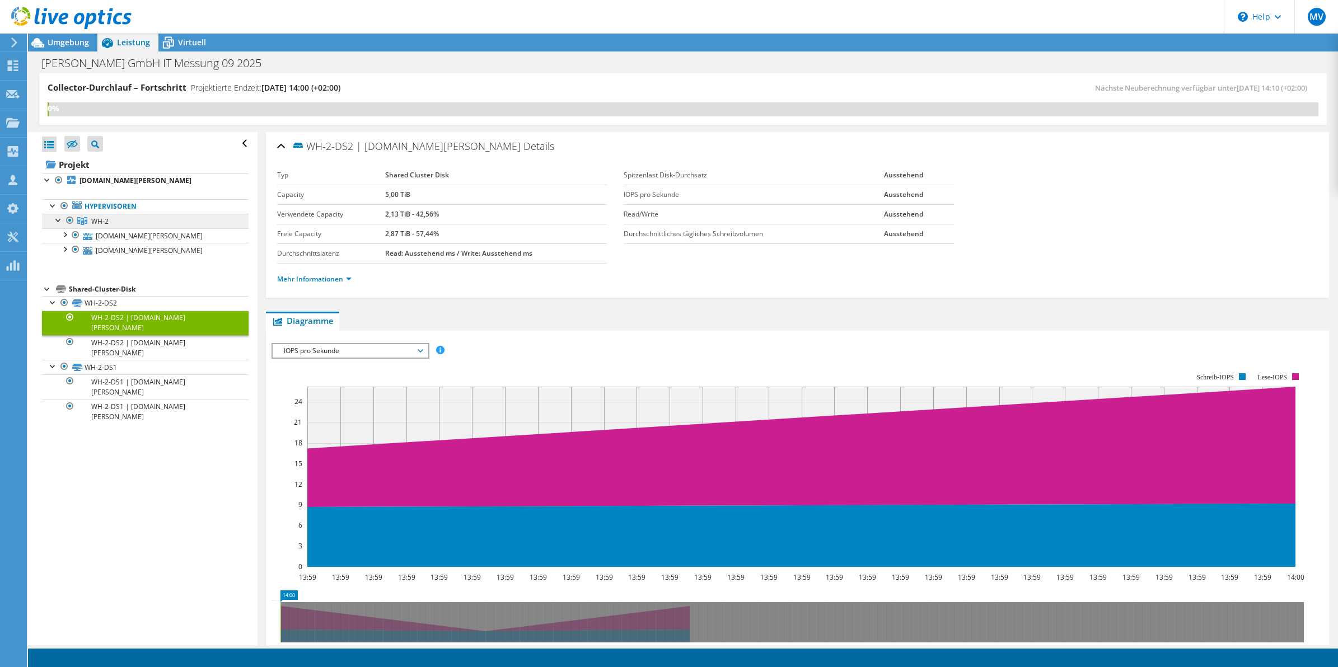
click at [100, 216] on link "WH-2" at bounding box center [145, 221] width 207 height 15
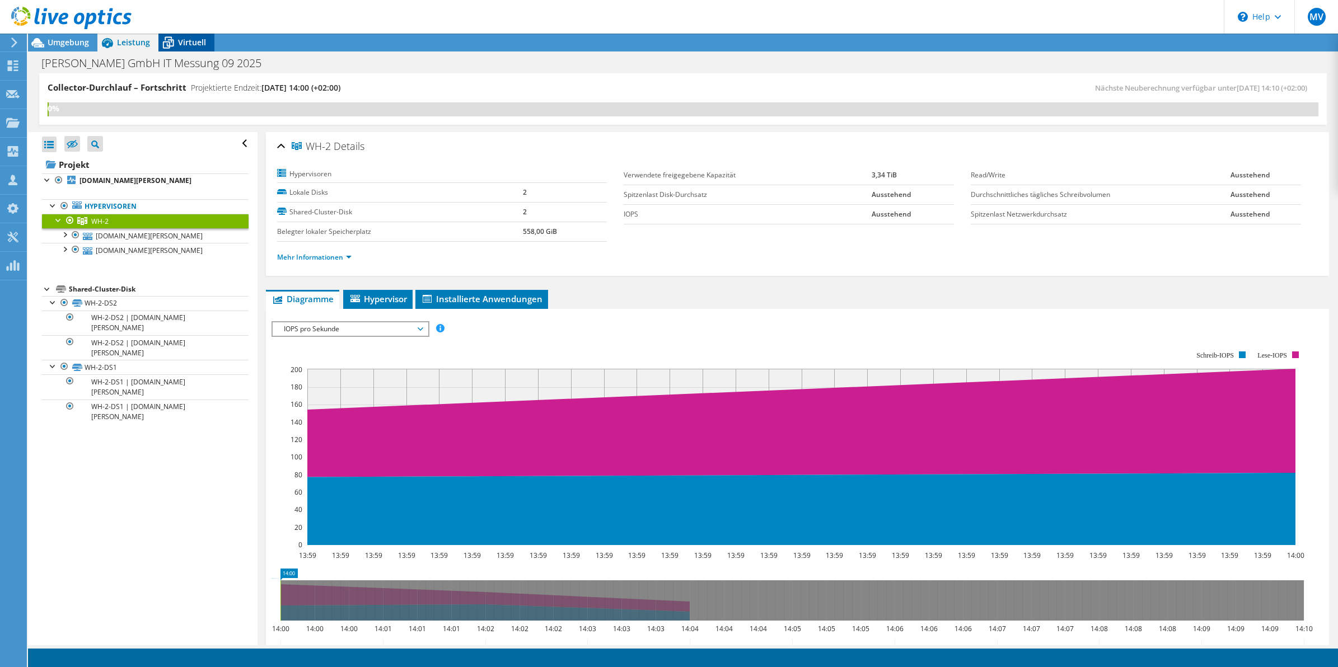
click at [184, 41] on span "Virtuell" at bounding box center [192, 42] width 28 height 11
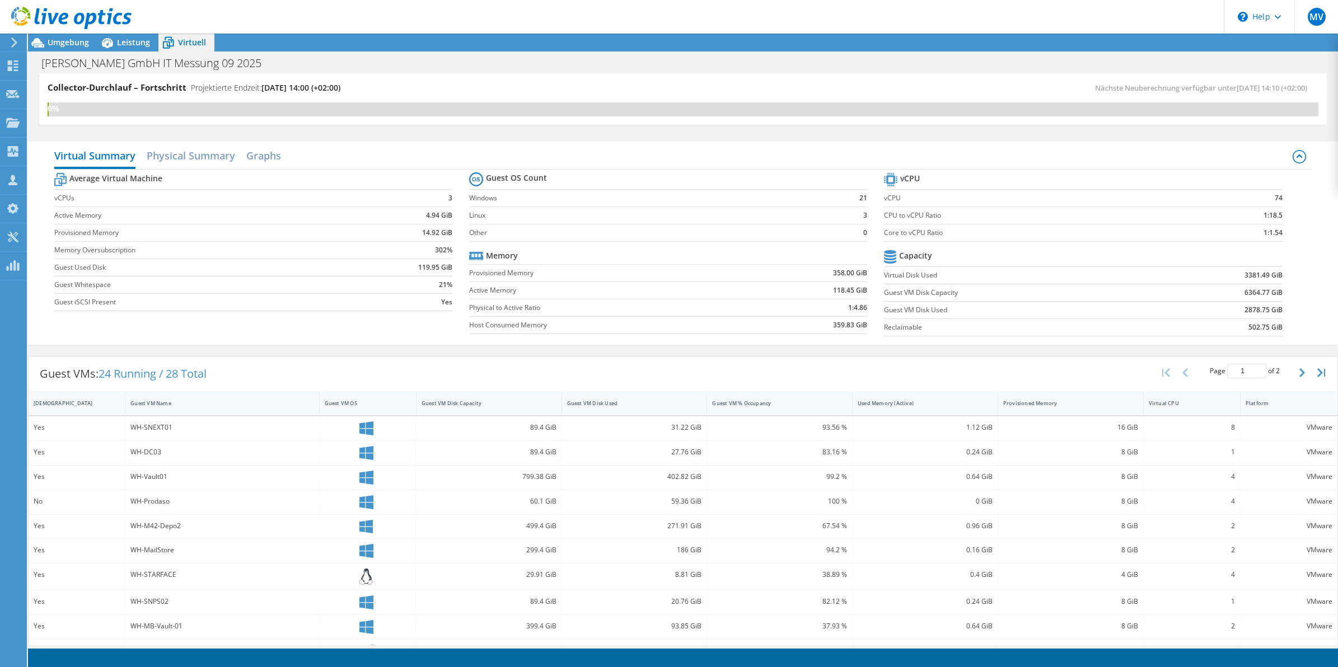
click at [455, 153] on div "Virtual Summary Physical Summary Graphs" at bounding box center [682, 156] width 1257 height 25
click at [452, 152] on div "Virtual Summary Physical Summary Graphs" at bounding box center [682, 156] width 1257 height 25
click at [452, 175] on section "Average Virtual Machine vCPUs 3 Active Memory 4.94 GiB Provisioned Memory 14.92…" at bounding box center [261, 243] width 415 height 147
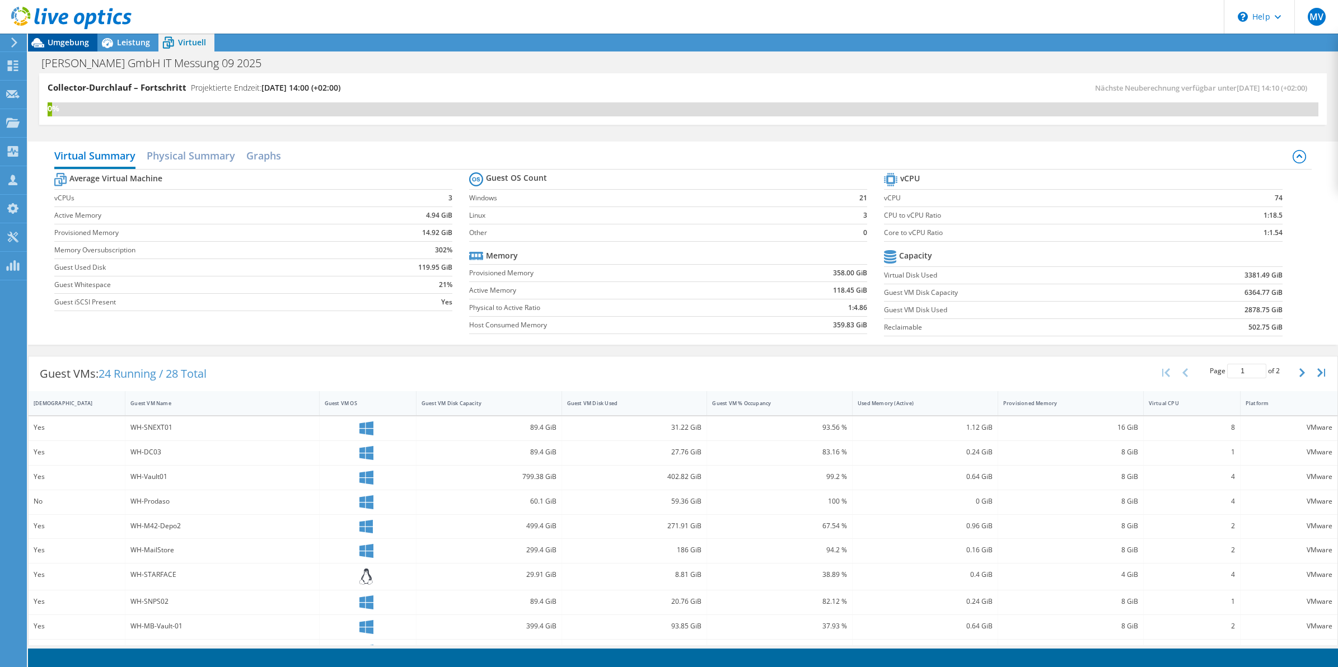
click at [71, 42] on span "Umgebung" at bounding box center [68, 42] width 41 height 11
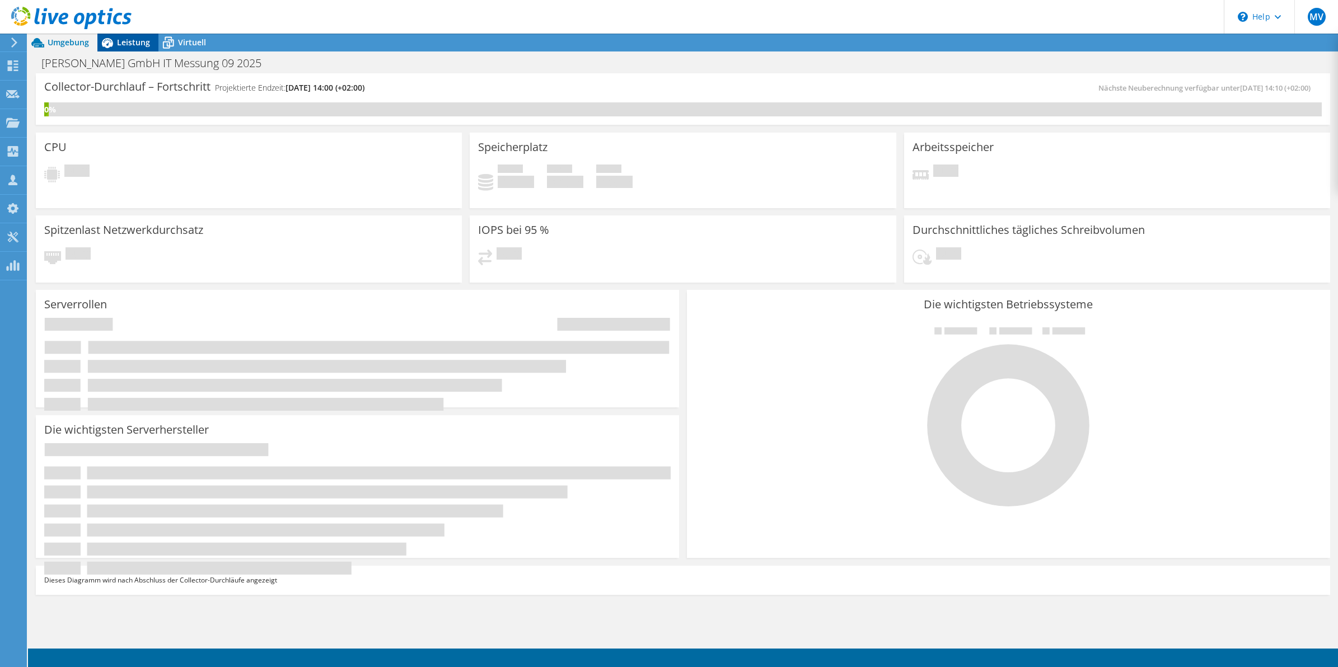
click at [118, 42] on span "Leistung" at bounding box center [133, 42] width 33 height 11
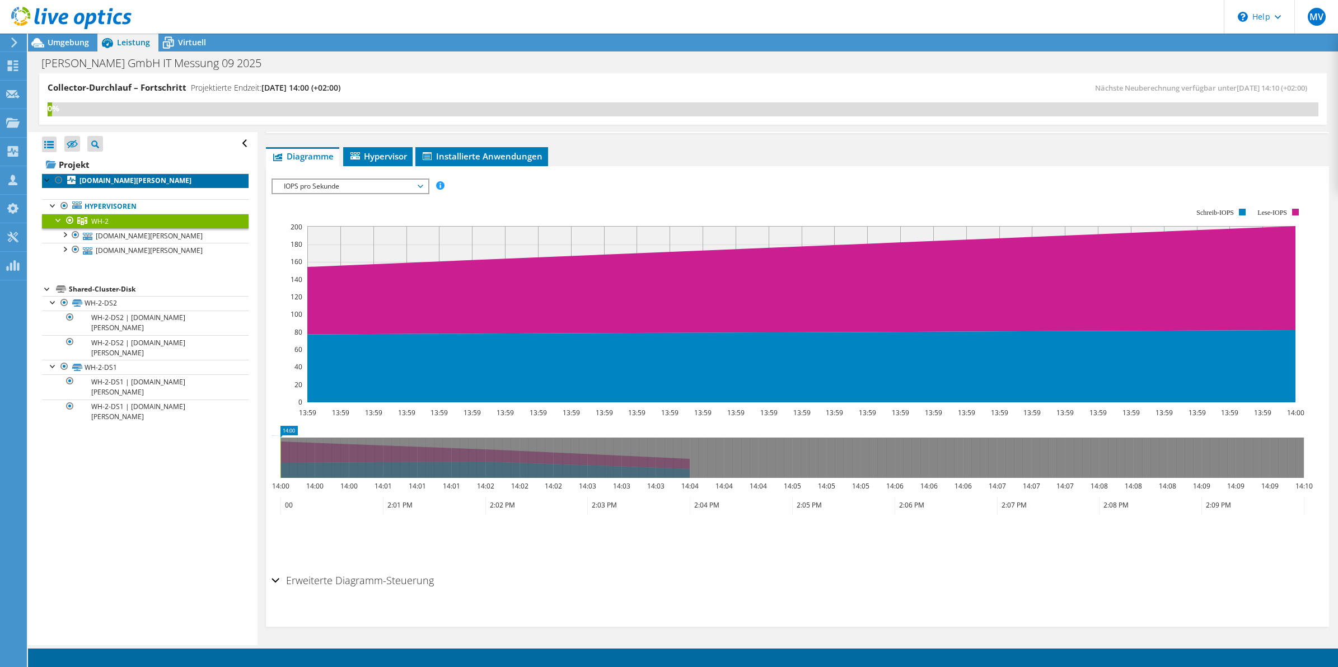
click at [101, 182] on b "[DOMAIN_NAME][PERSON_NAME]" at bounding box center [136, 181] width 112 height 10
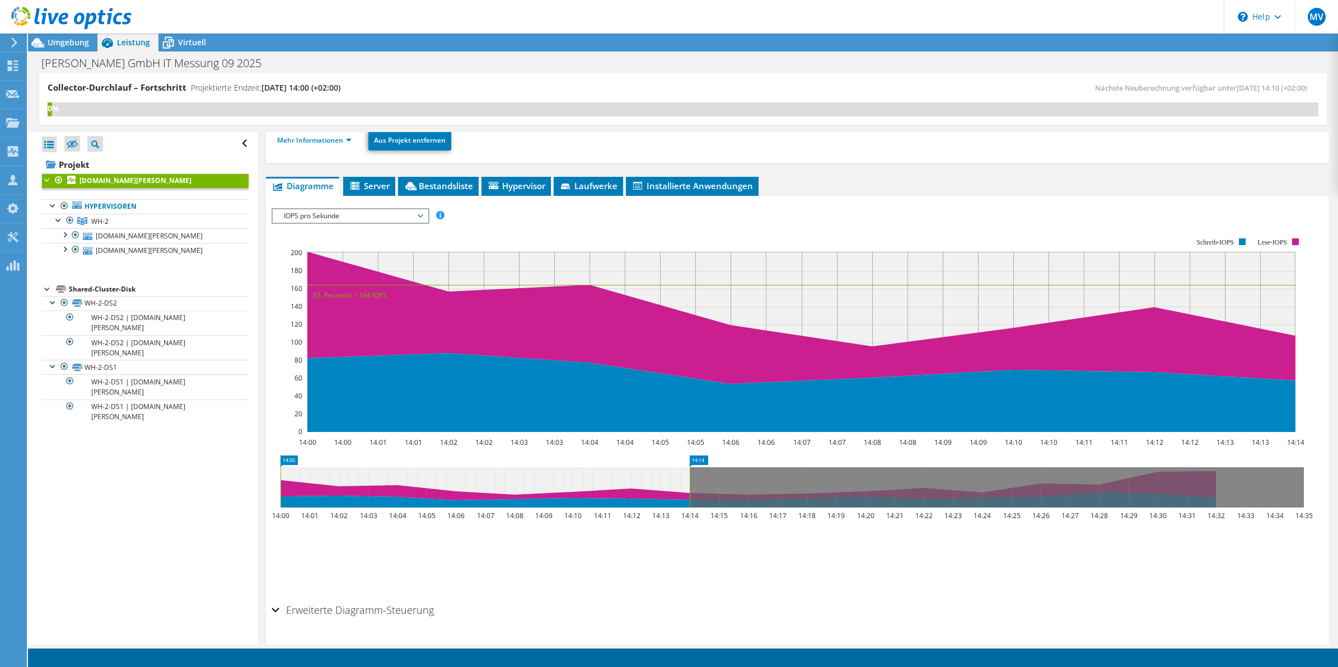
click at [183, 31] on header "MV Teammitglied Moritz Vierschilling [EMAIL_ADDRESS][DOMAIN_NAME] Hees IT-Syste…" at bounding box center [669, 17] width 1338 height 34
click at [182, 39] on span "Virtuell" at bounding box center [192, 42] width 28 height 11
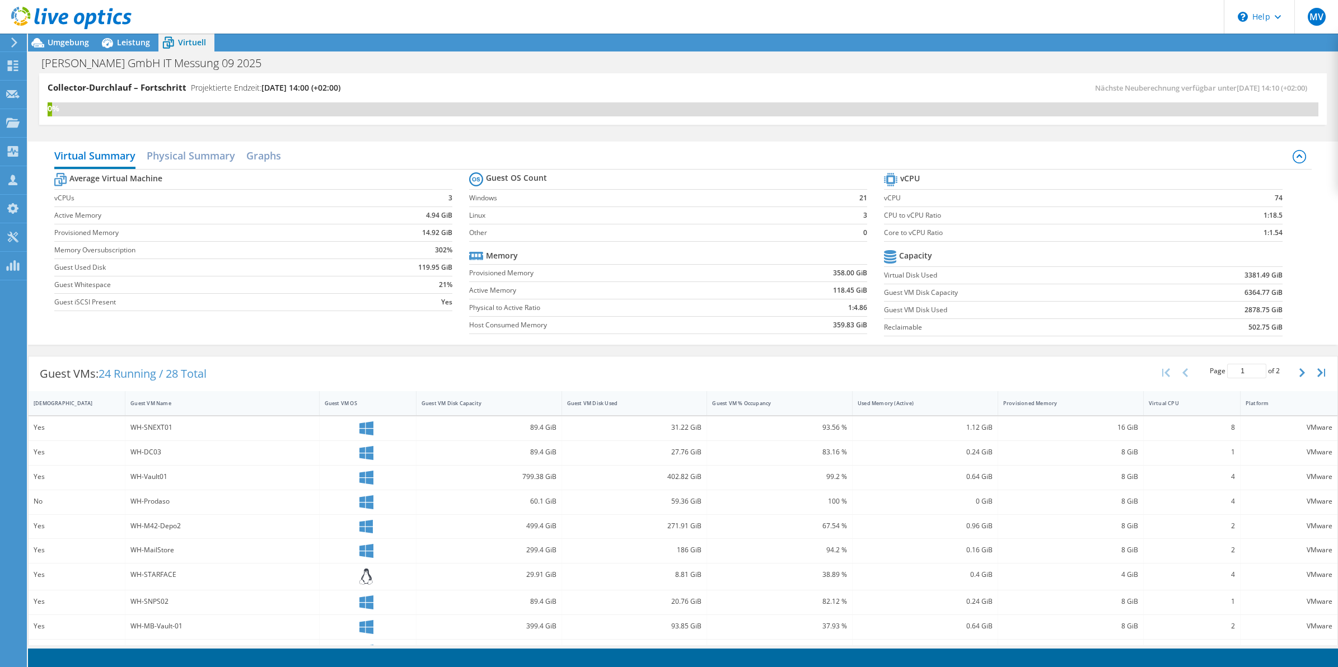
click at [865, 172] on section "Guest OS Count Windows 21 Linux 3 Other 0 Memory Provisioned Memory 358.00 GiB …" at bounding box center [676, 255] width 415 height 170
click at [866, 175] on section "Guest OS Count Windows 21 Linux 3 Other 0 Memory Provisioned Memory 358.00 GiB …" at bounding box center [676, 255] width 415 height 170
click at [113, 39] on icon at bounding box center [107, 43] width 20 height 20
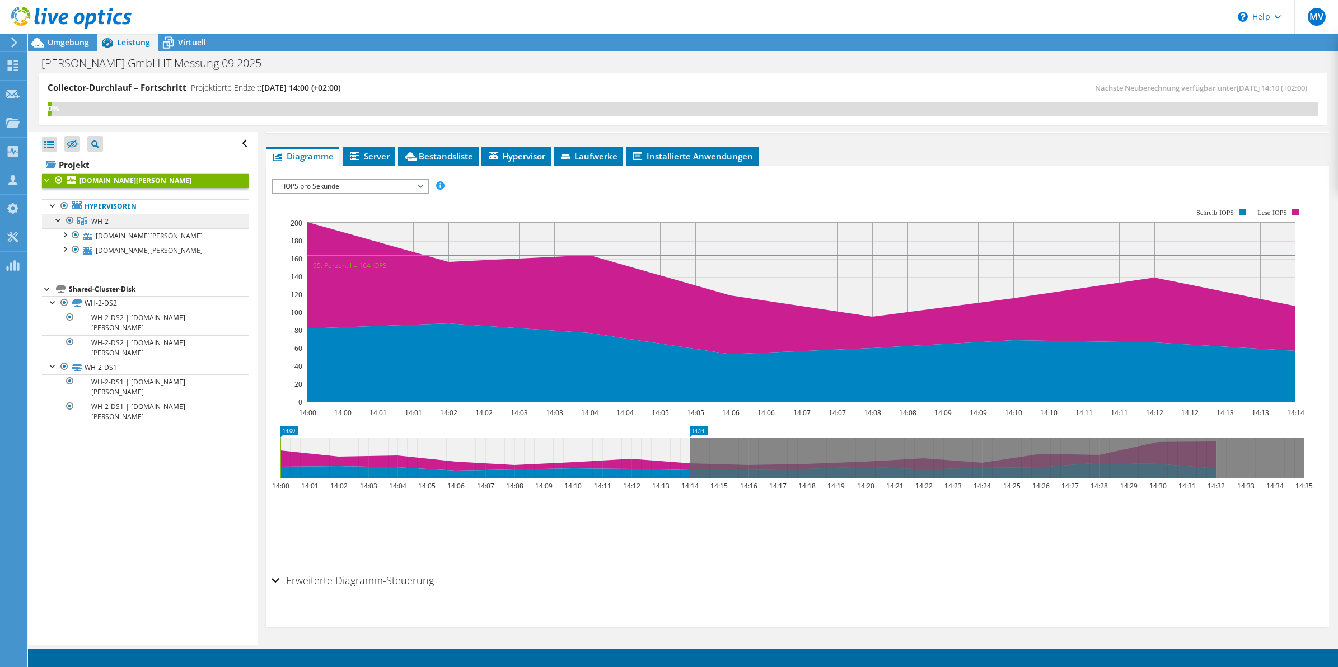
click at [113, 222] on link "WH-2" at bounding box center [145, 221] width 207 height 15
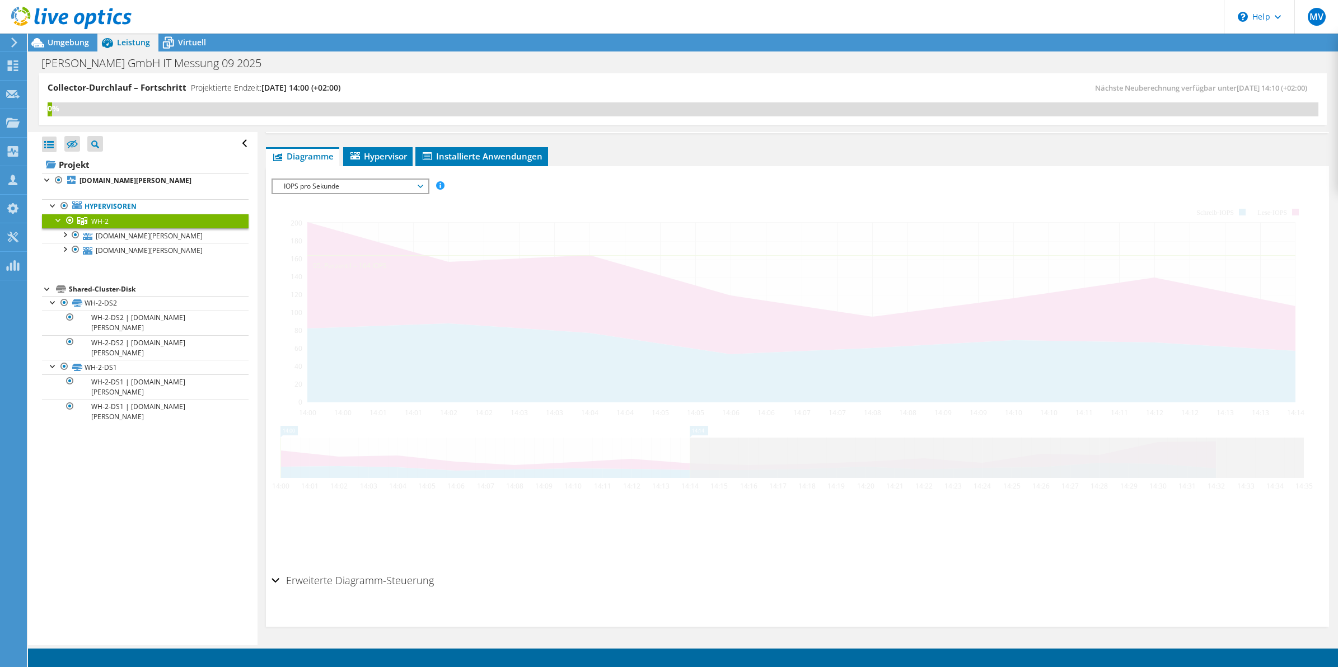
scroll to position [146, 0]
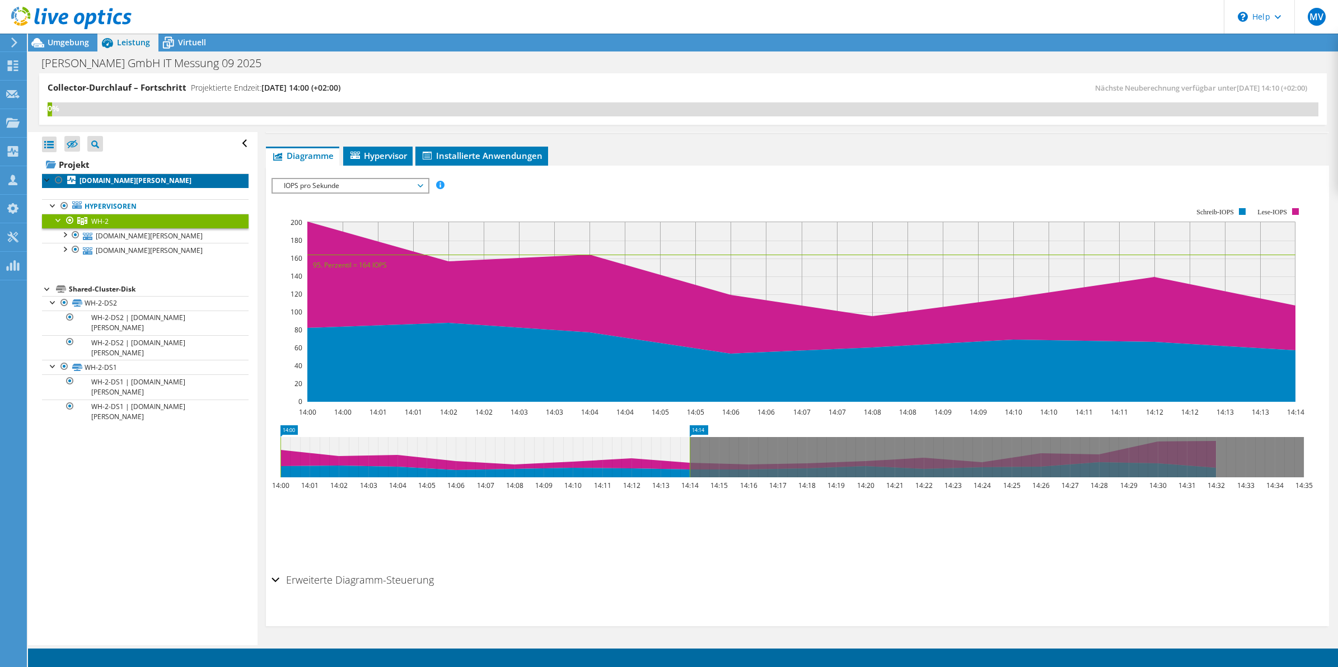
click at [121, 177] on b "[DOMAIN_NAME][PERSON_NAME]" at bounding box center [136, 181] width 112 height 10
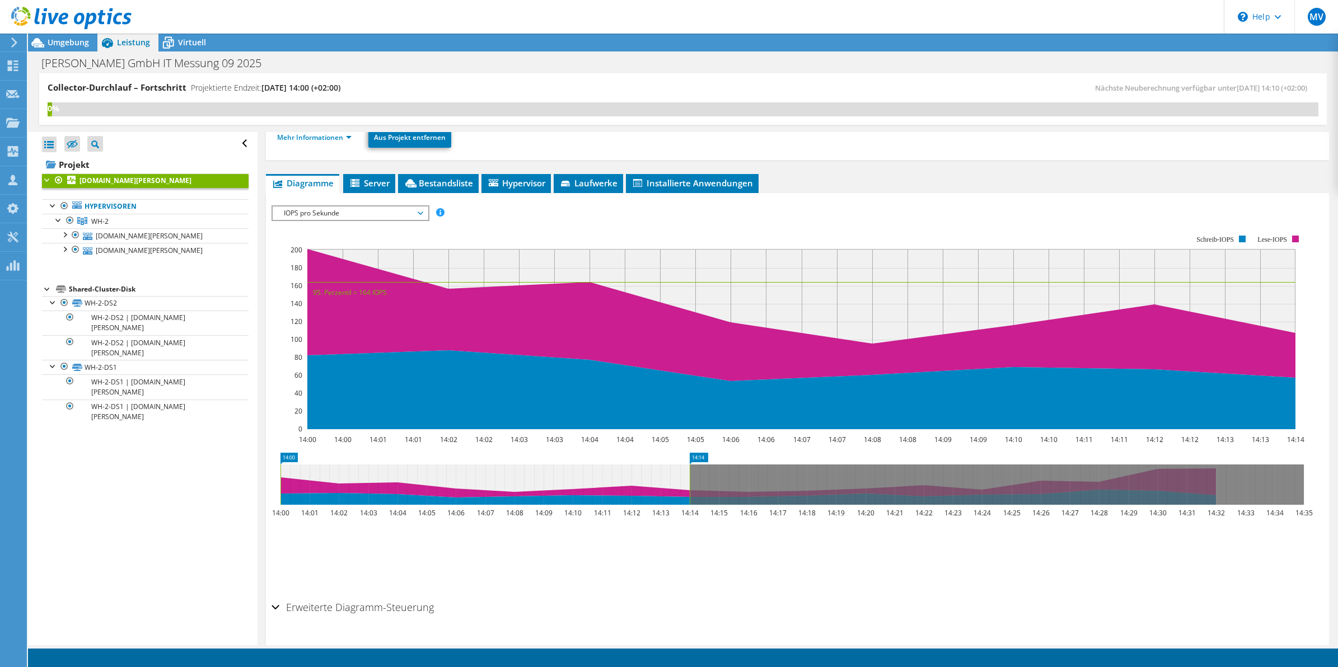
scroll to position [172, 0]
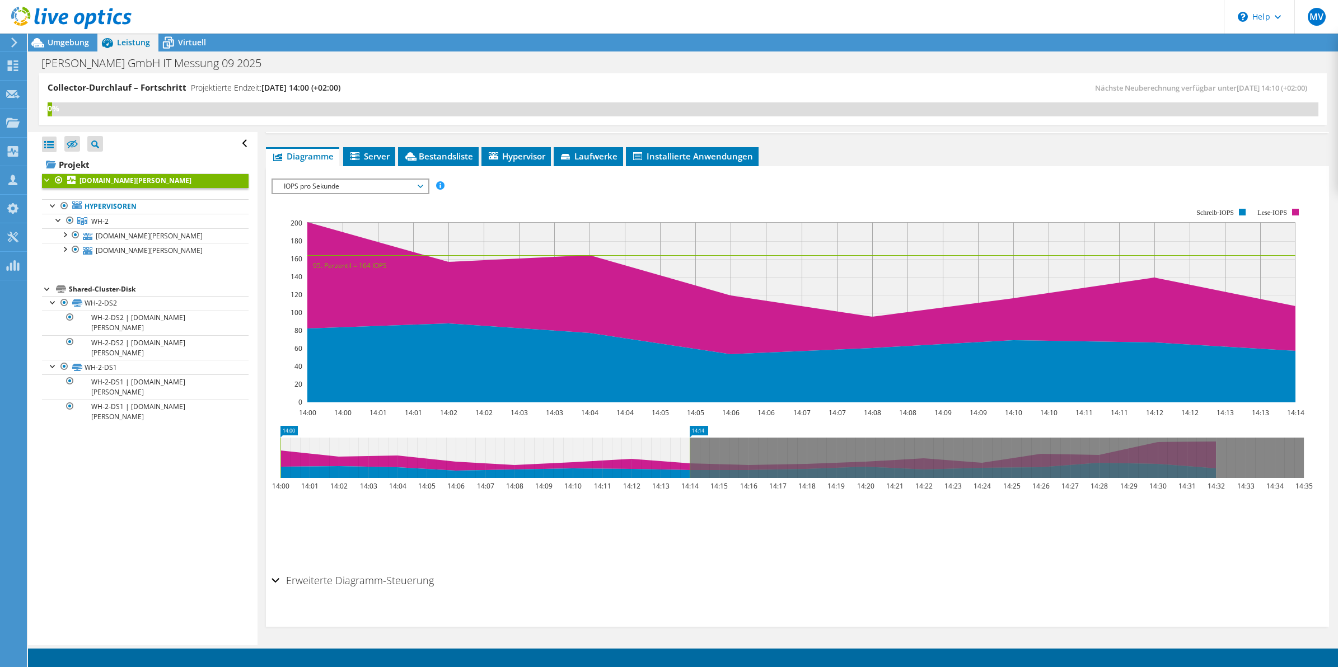
click at [423, 78] on div "Collector-Durchlauf – Fortschritt Projektierte Endzeit: [DATE] 14:00 (+02:00) N…" at bounding box center [683, 99] width 1288 height 52
click at [452, 63] on div "[PERSON_NAME] GmbH IT Messung 09 2025 Drucken" at bounding box center [683, 63] width 1310 height 21
drag, startPoint x: 289, startPoint y: 66, endPoint x: 95, endPoint y: 68, distance: 194.3
click at [95, 68] on div "[PERSON_NAME] GmbH IT Messung 09 2025 Drucken" at bounding box center [683, 63] width 1310 height 21
click at [415, 65] on div "[PERSON_NAME] GmbH IT Messung 09 2025 Drucken" at bounding box center [683, 63] width 1310 height 21
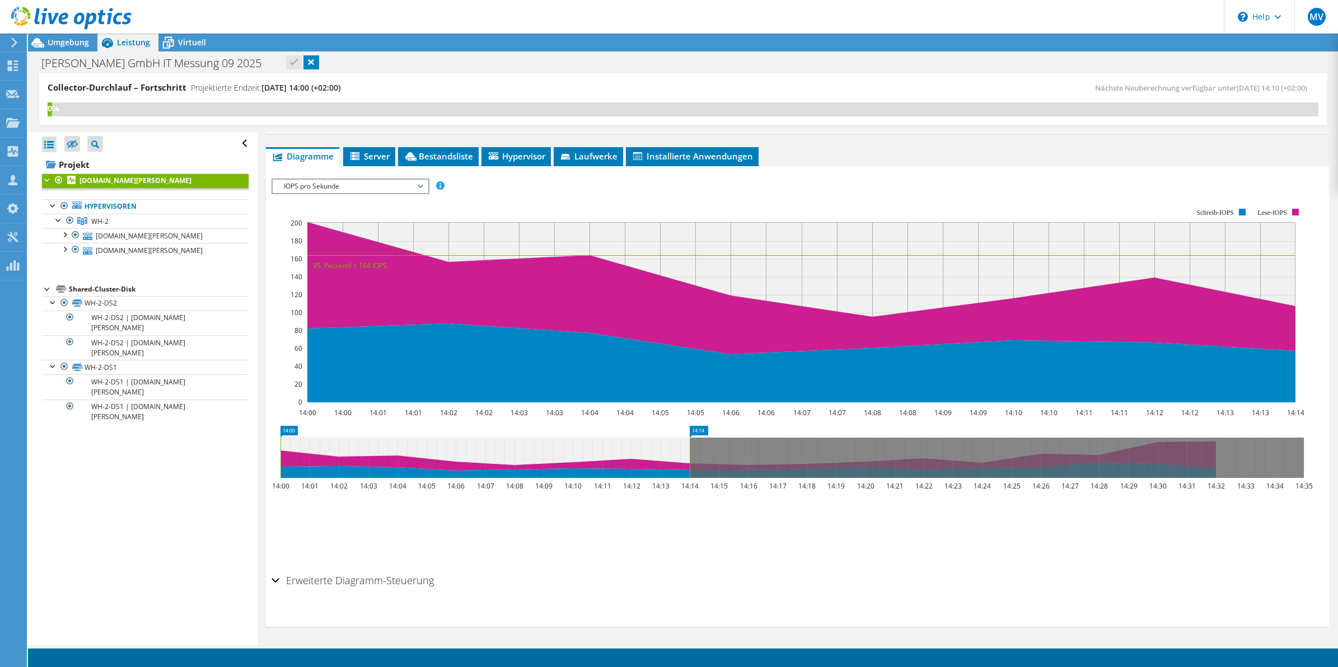
click at [452, 29] on header "MV Teammitglied Moritz Vierschilling [EMAIL_ADDRESS][DOMAIN_NAME] Hees IT-Syste…" at bounding box center [669, 17] width 1338 height 34
click at [482, 18] on header "MV Teammitglied Moritz Vierschilling [EMAIL_ADDRESS][DOMAIN_NAME] Hees IT-Syste…" at bounding box center [669, 17] width 1338 height 34
click at [716, 62] on div "[PERSON_NAME] GmbH IT Messung 09 2025 Drucken" at bounding box center [683, 63] width 1310 height 21
click at [57, 44] on span "Umgebung" at bounding box center [68, 42] width 41 height 11
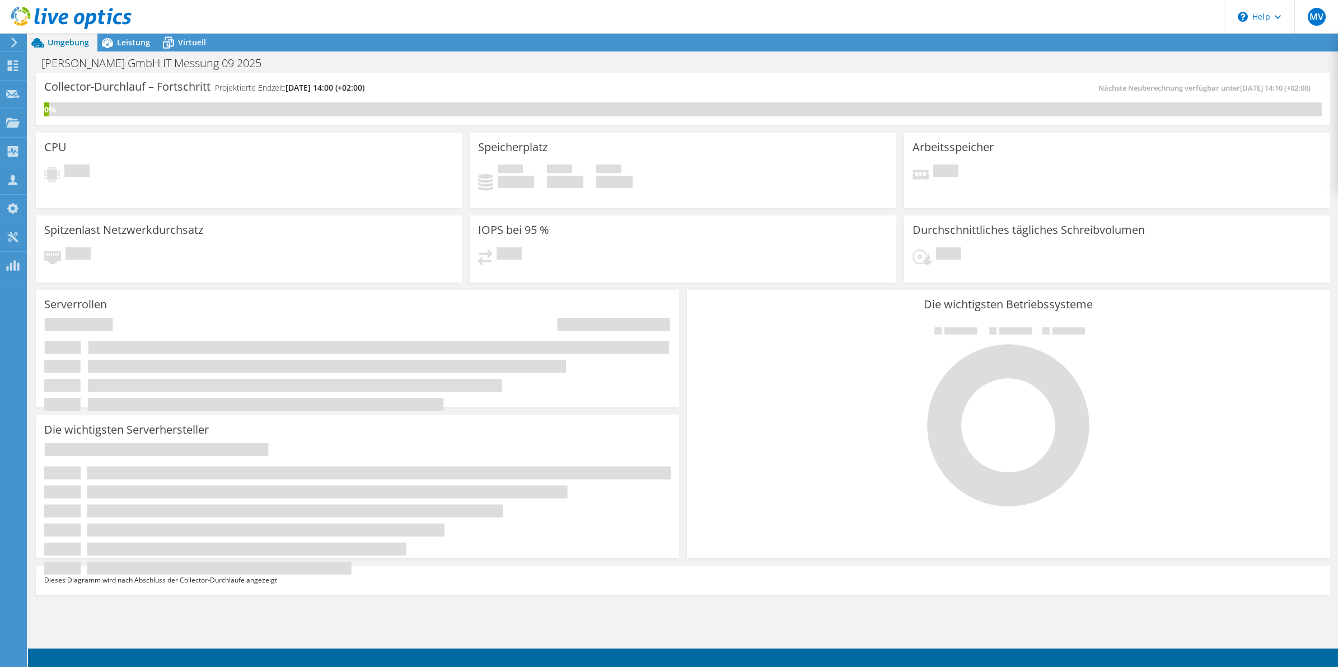
click at [127, 36] on div at bounding box center [66, 19] width 132 height 38
click at [139, 50] on div "Leistung" at bounding box center [127, 43] width 61 height 18
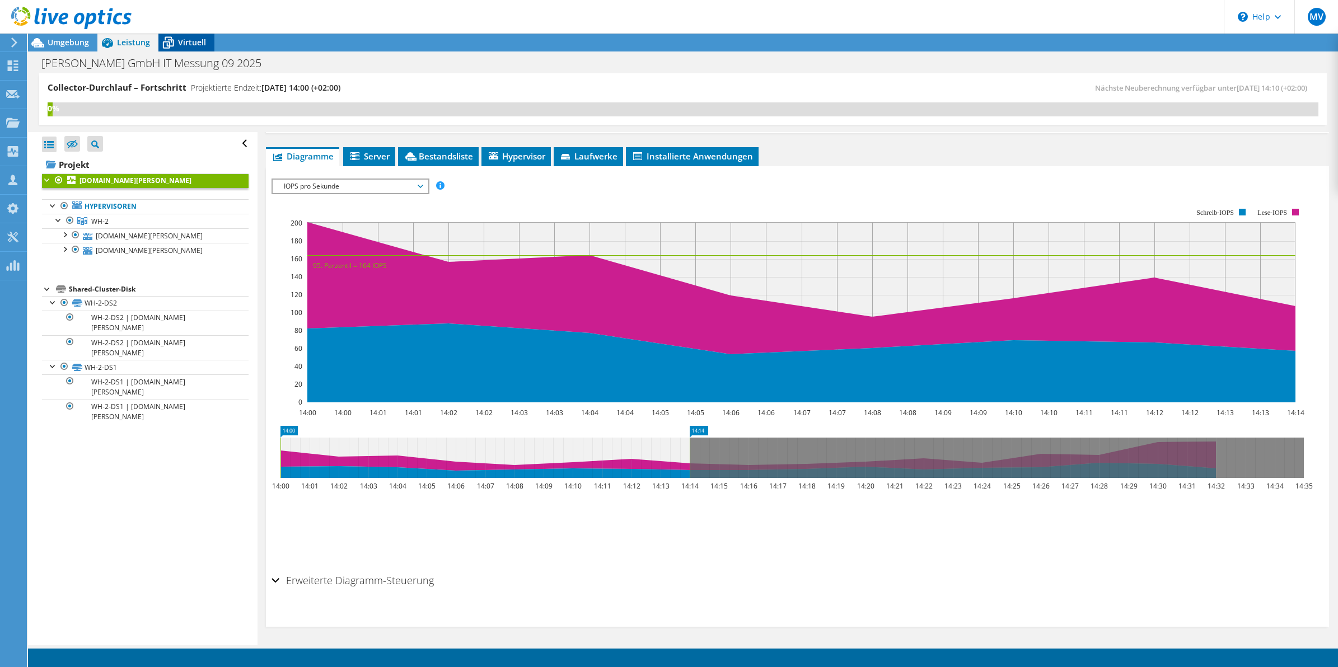
click at [185, 46] on span "Virtuell" at bounding box center [192, 42] width 28 height 11
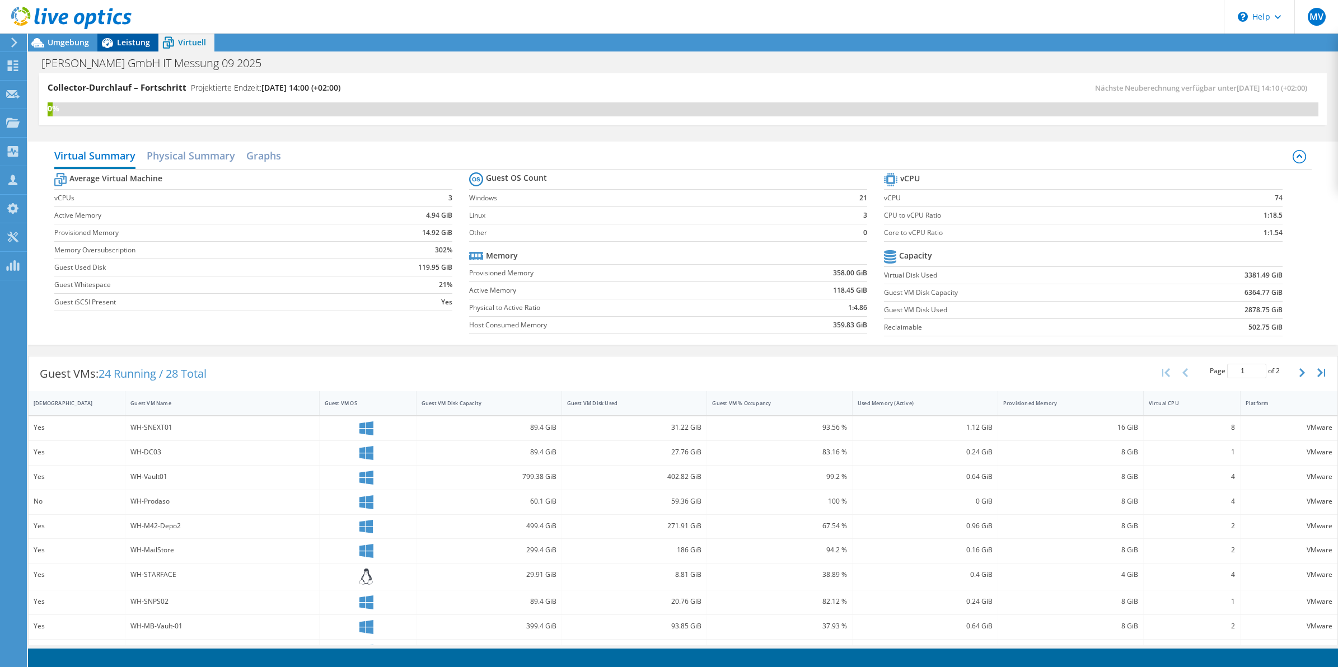
click at [123, 43] on span "Leistung" at bounding box center [133, 42] width 33 height 11
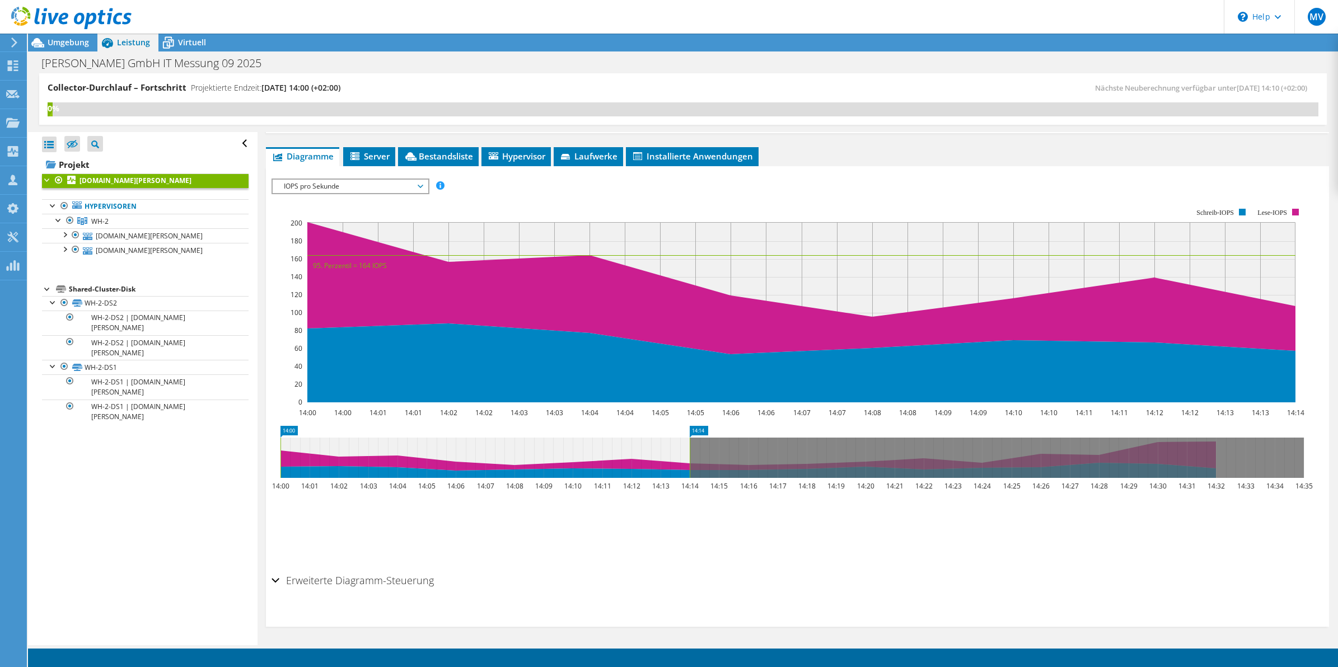
click at [670, 100] on div "Collector-Durchlauf – Fortschritt Projektierte Endzeit: 09.24.2025, 14:00 (+02:…" at bounding box center [365, 92] width 635 height 21
click at [653, 77] on div "Collector-Durchlauf – Fortschritt Projektierte Endzeit: 09.24.2025, 14:00 (+02:…" at bounding box center [683, 99] width 1288 height 52
click at [654, 82] on div "Collector-Durchlauf – Fortschritt Projektierte Endzeit: 09.24.2025, 14:00 (+02:…" at bounding box center [365, 92] width 635 height 21
click at [672, 83] on div "Collector-Durchlauf – Fortschritt Projektierte Endzeit: 09.24.2025, 14:00 (+02:…" at bounding box center [365, 92] width 635 height 21
click at [696, 80] on div "Collector-Durchlauf – Fortschritt Projektierte Endzeit: 09.24.2025, 14:00 (+02:…" at bounding box center [683, 99] width 1288 height 52
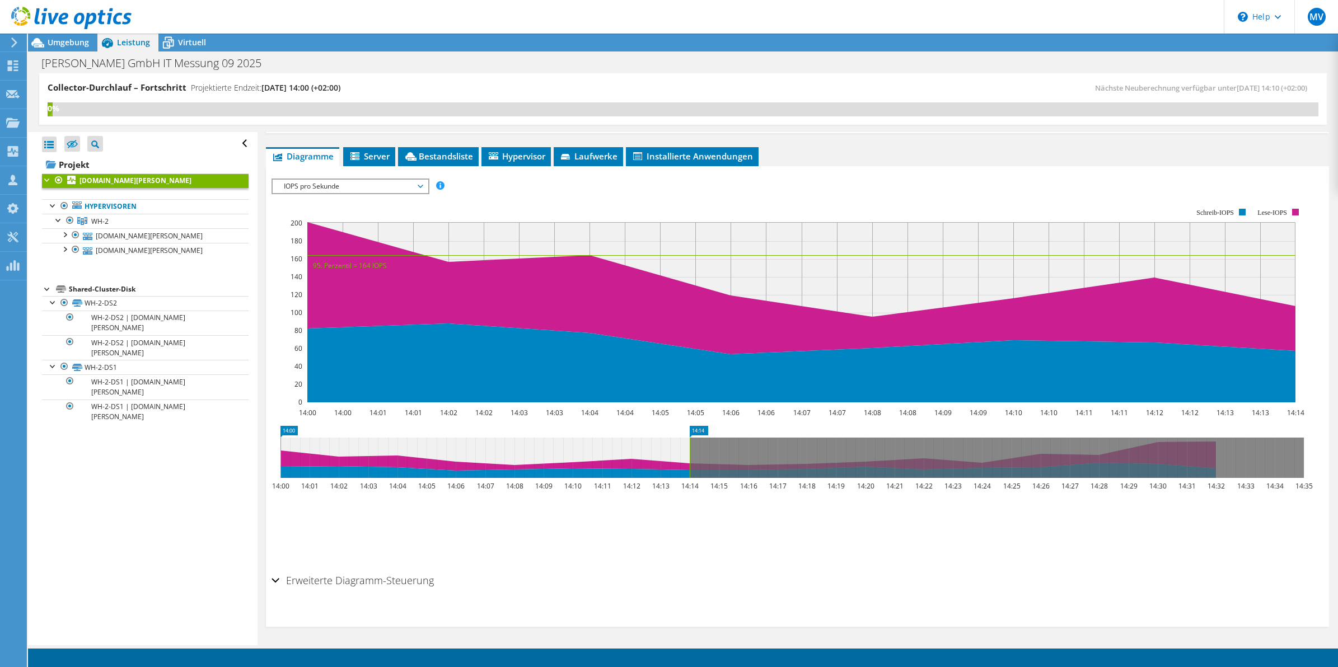
click at [833, 587] on div "Erweiterte Diagramm-Steuerung" at bounding box center [798, 581] width 1053 height 24
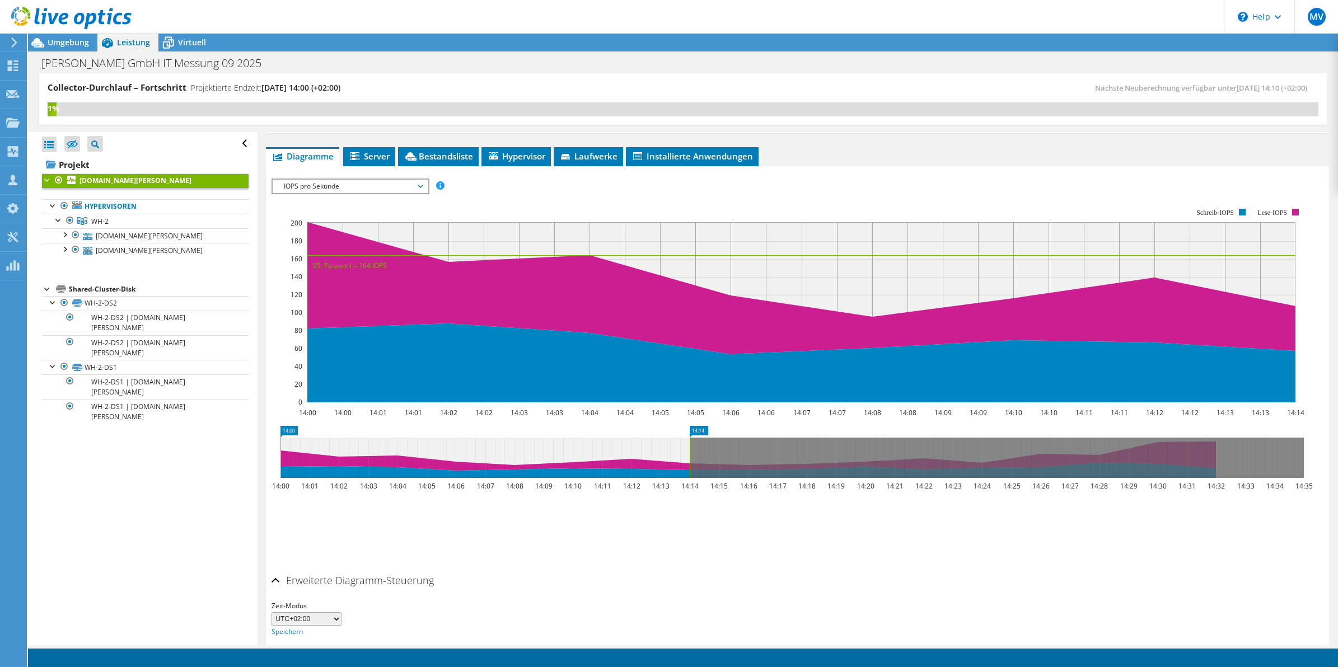
click at [153, 548] on div "Alle öffnen Alle schließen Ausgeschlossene Knoten verbergen Projektbaumfilter" at bounding box center [142, 388] width 229 height 513
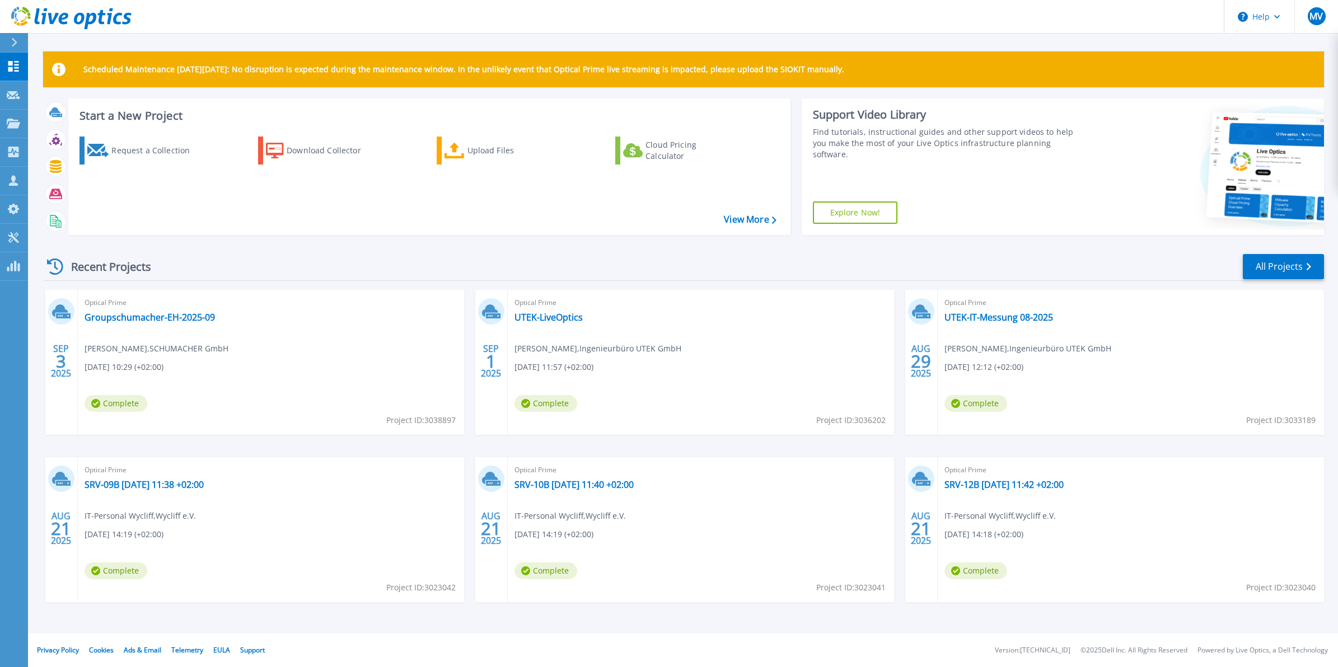
click at [11, 46] on icon at bounding box center [14, 42] width 6 height 9
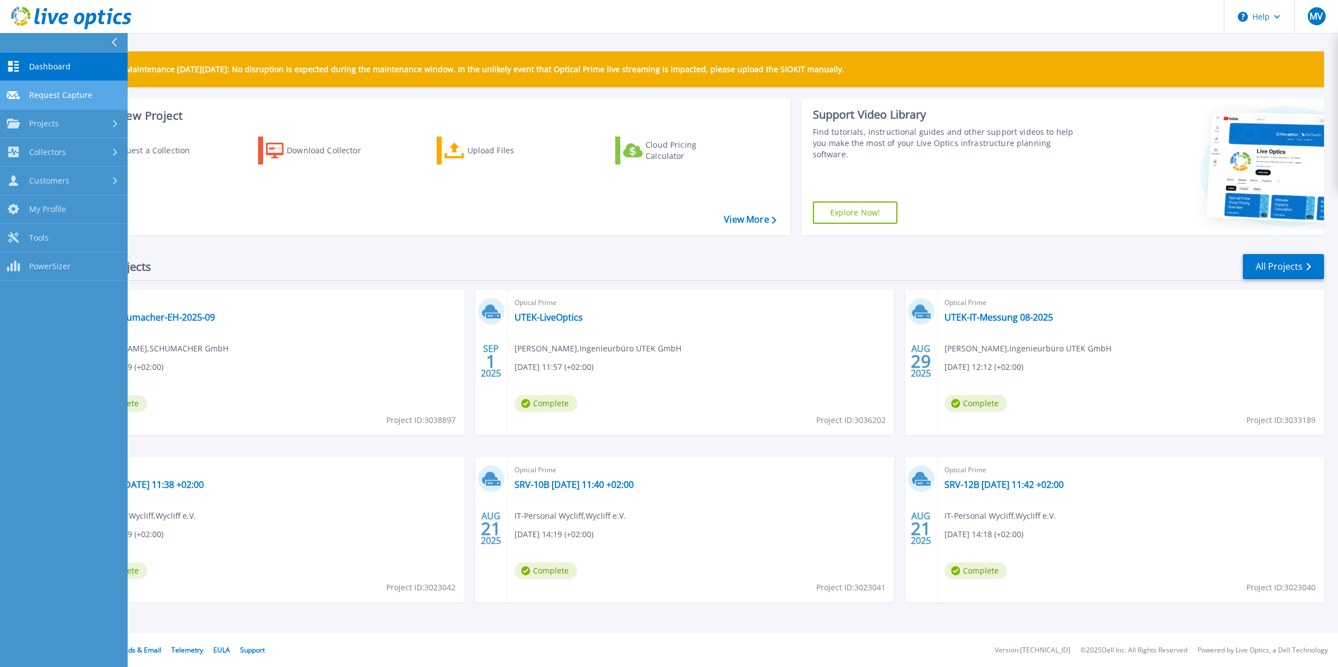
click at [92, 101] on link "Request Capture Request Capture" at bounding box center [64, 95] width 128 height 29
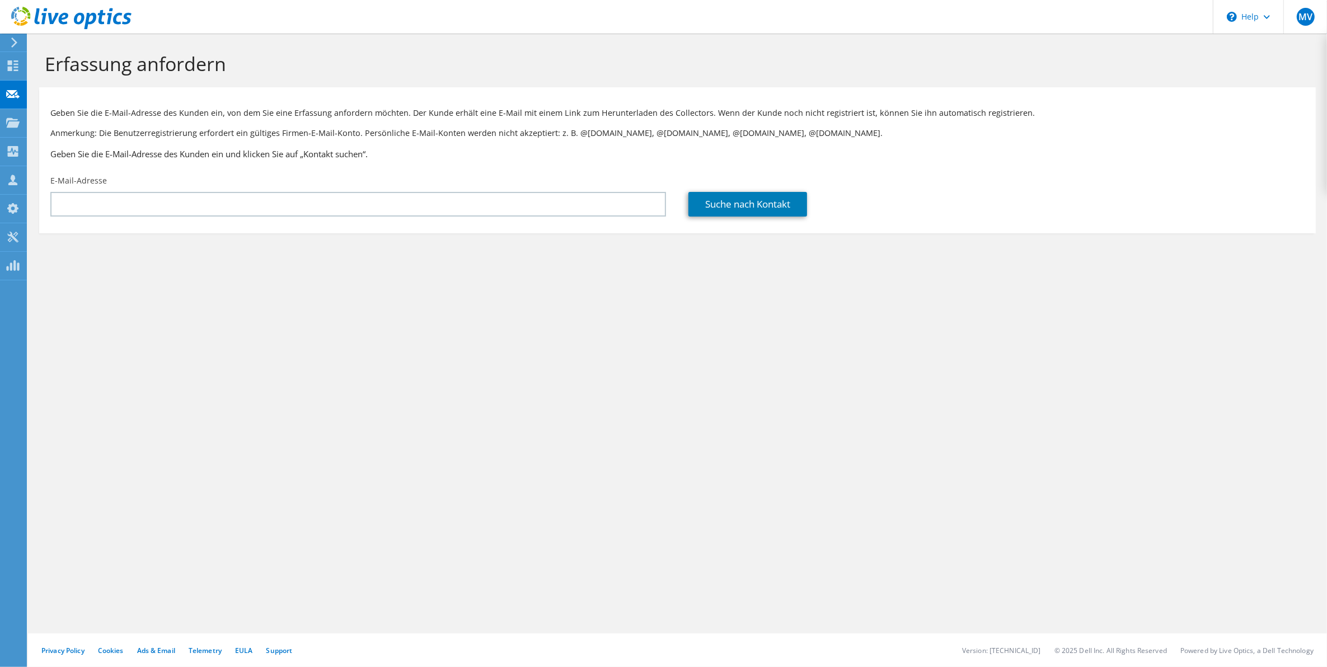
click at [16, 43] on use at bounding box center [14, 43] width 6 height 10
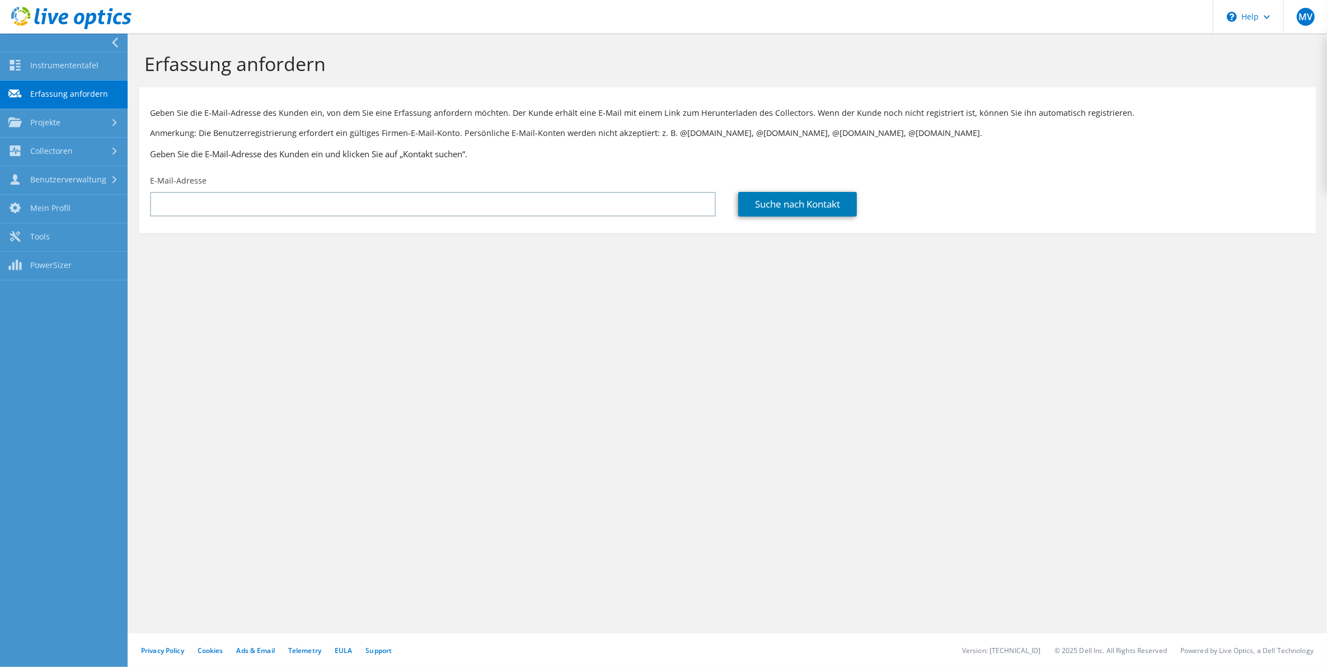
click at [368, 60] on h1 "Erfassung anfordern" at bounding box center [724, 64] width 1161 height 24
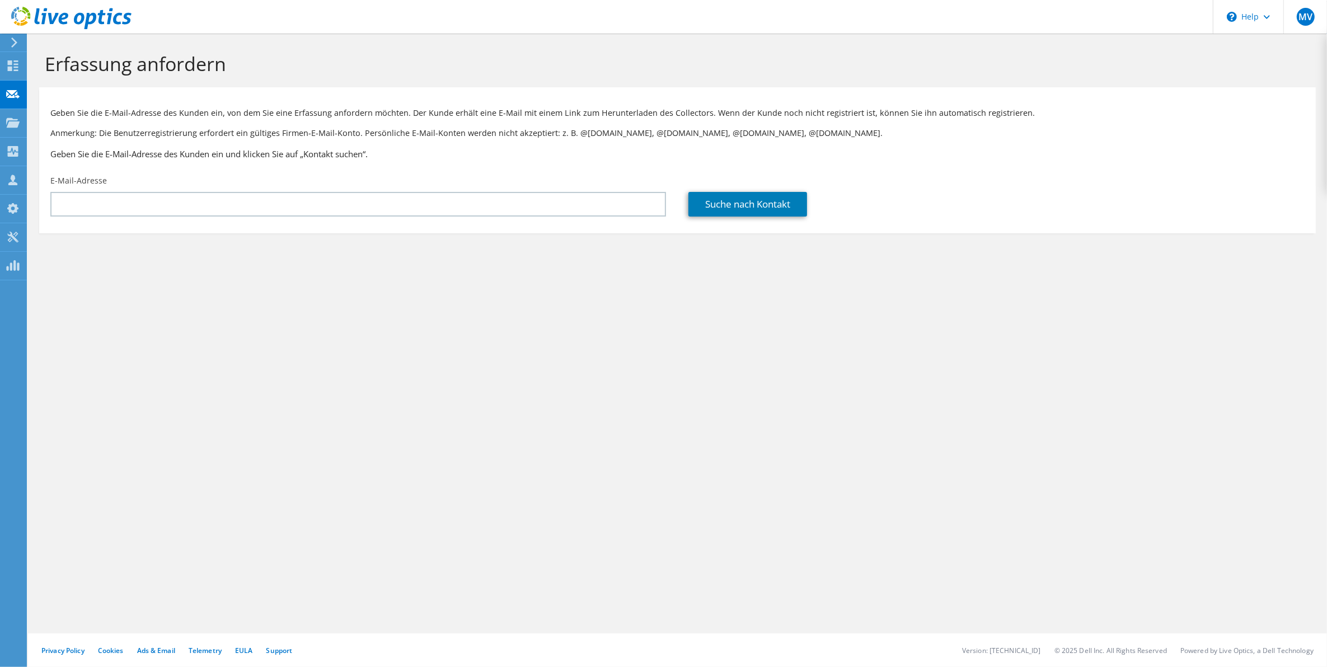
click at [12, 43] on icon at bounding box center [14, 43] width 8 height 10
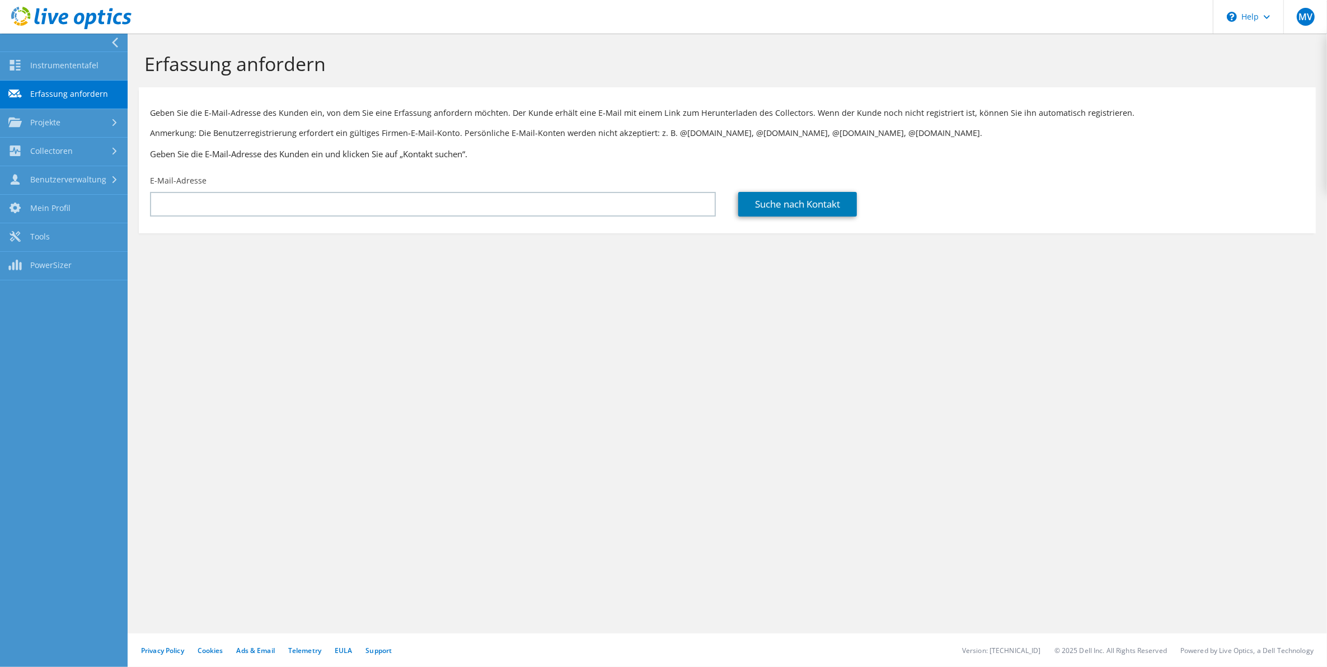
click at [572, 368] on div "Erfassung anfordern Geben Sie die E-Mail-Adresse des Kunden ein, von dem Sie ei…" at bounding box center [728, 351] width 1200 height 634
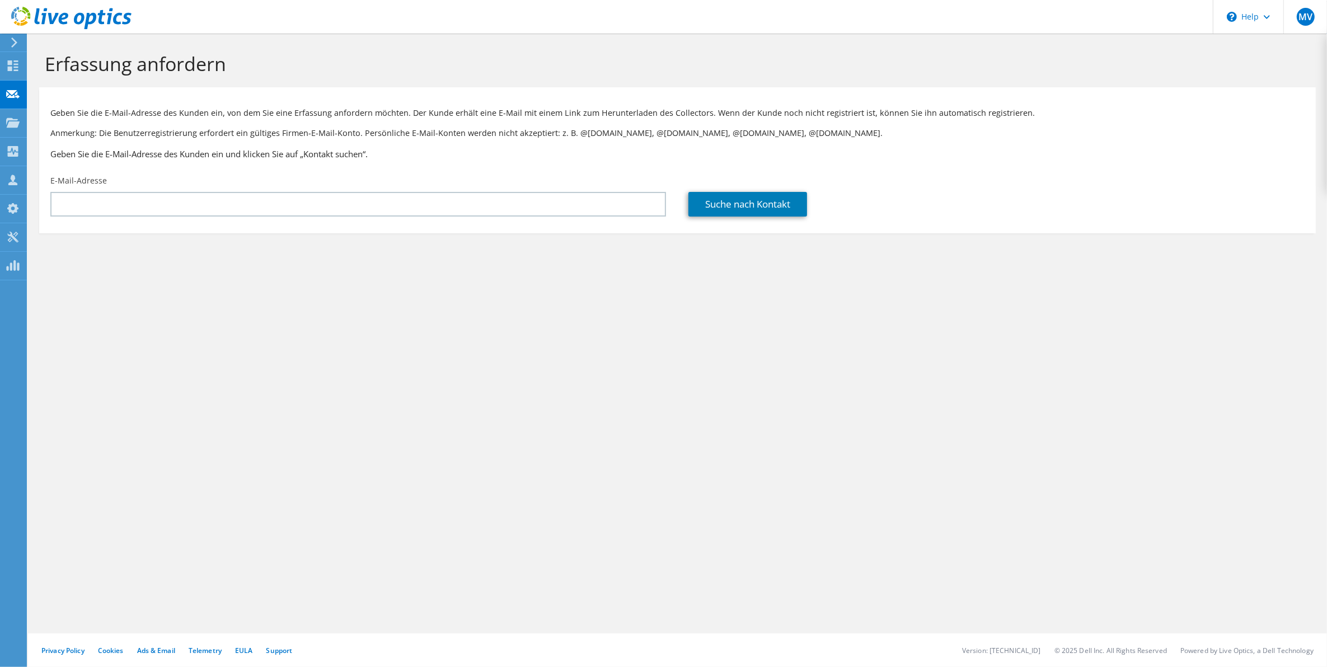
drag, startPoint x: 479, startPoint y: 392, endPoint x: 476, endPoint y: 380, distance: 12.5
click at [479, 392] on div "Erfassung anfordern Geben Sie die E-Mail-Adresse des Kunden ein, von dem Sie ei…" at bounding box center [677, 351] width 1299 height 634
click at [239, 465] on div "Erfassung anfordern Geben Sie die E-Mail-Adresse des Kunden ein, von dem Sie ei…" at bounding box center [677, 351] width 1299 height 634
drag, startPoint x: 698, startPoint y: 468, endPoint x: 990, endPoint y: 258, distance: 359.9
click at [698, 468] on div "Erfassung anfordern Geben Sie die E-Mail-Adresse des Kunden ein, von dem Sie ei…" at bounding box center [677, 351] width 1299 height 634
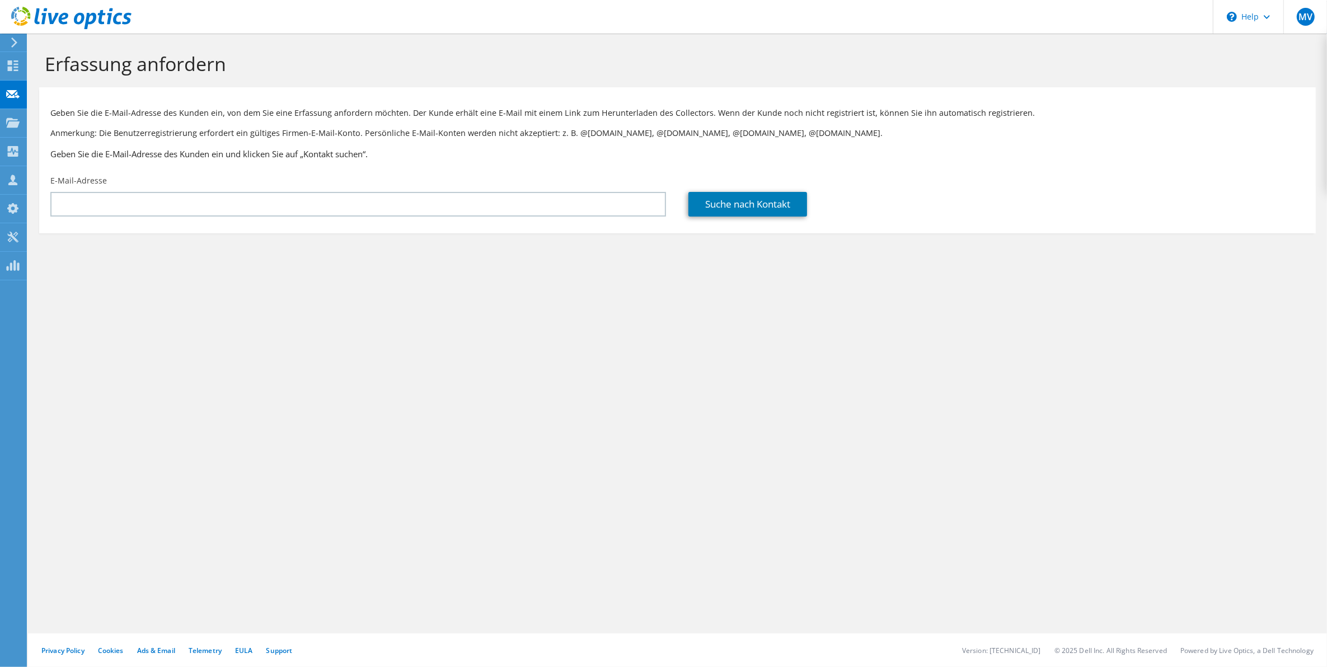
drag, startPoint x: 903, startPoint y: 477, endPoint x: 903, endPoint y: 461, distance: 16.2
click at [903, 477] on div "Erfassung anfordern Geben Sie die E-Mail-Adresse des Kunden ein, von dem Sie ei…" at bounding box center [677, 351] width 1299 height 634
click at [10, 43] on icon at bounding box center [14, 43] width 8 height 10
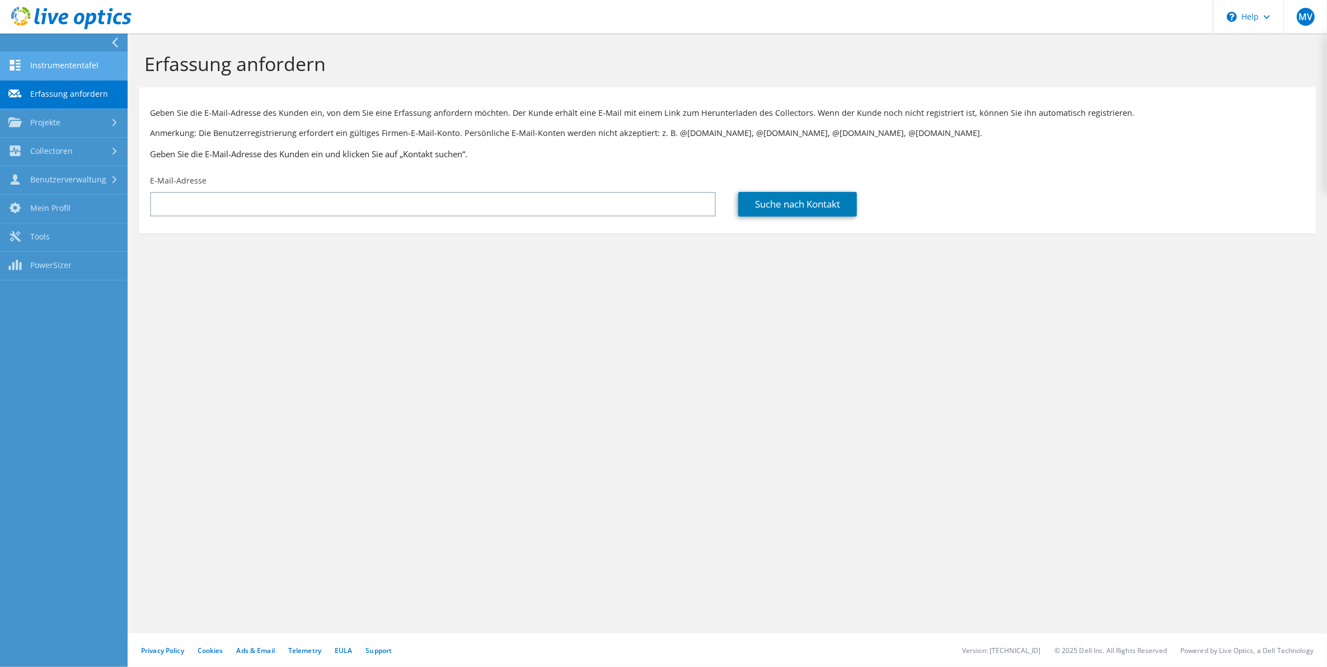
click at [76, 59] on link "Instrumententafel" at bounding box center [64, 66] width 128 height 29
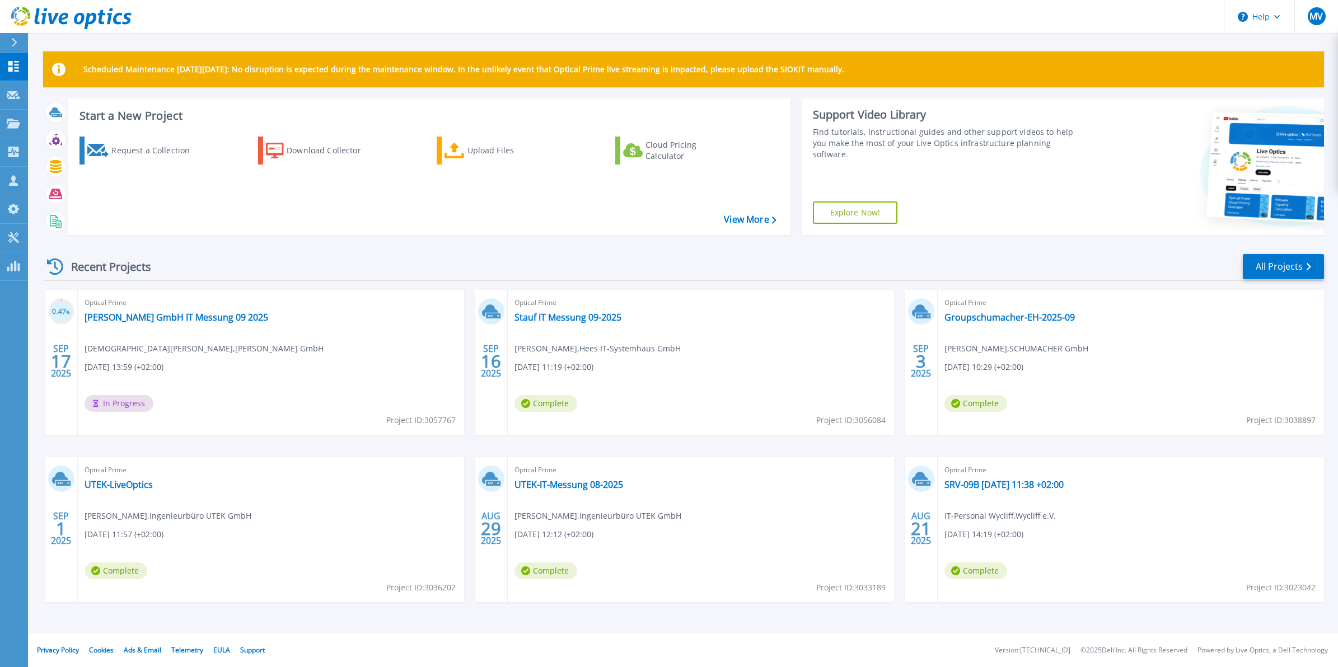
click at [462, 283] on div "Recent Projects All Projects 0.47 % [DATE] Optical Prime [PERSON_NAME] GmbH IT …" at bounding box center [683, 439] width 1281 height 390
click at [223, 320] on link "[PERSON_NAME] GmbH IT Messung 09 2025" at bounding box center [177, 317] width 184 height 11
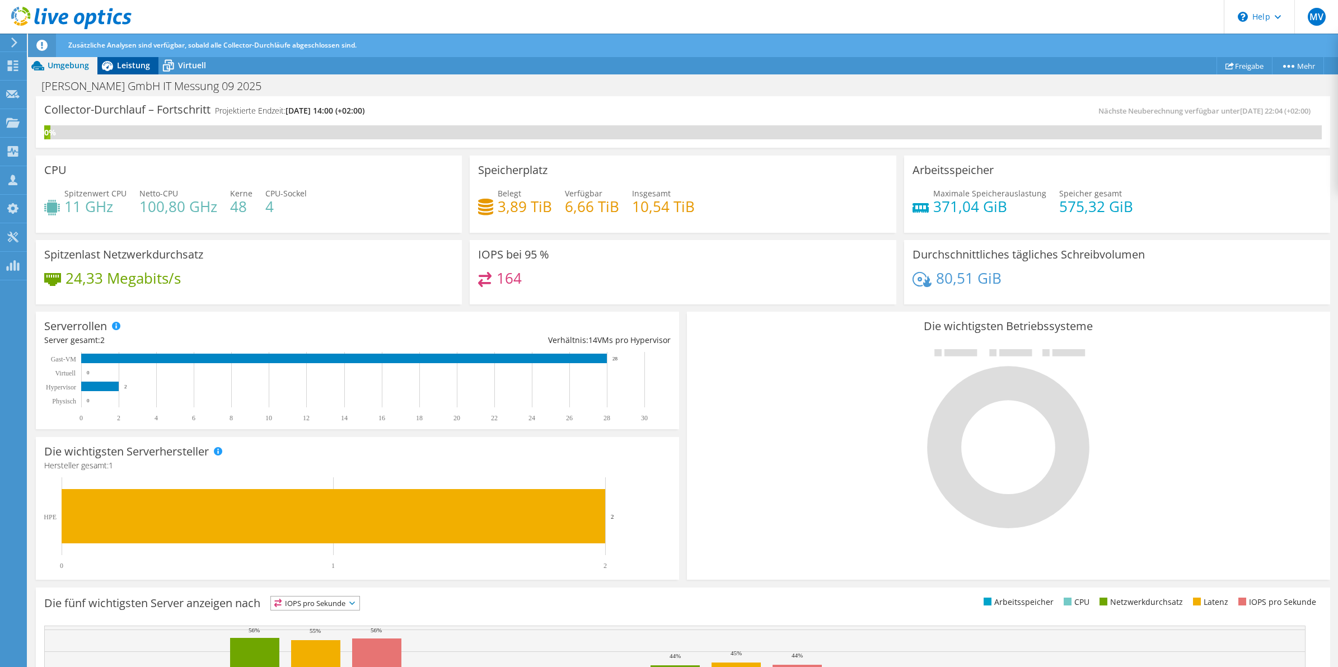
click at [123, 66] on span "Leistung" at bounding box center [133, 65] width 33 height 11
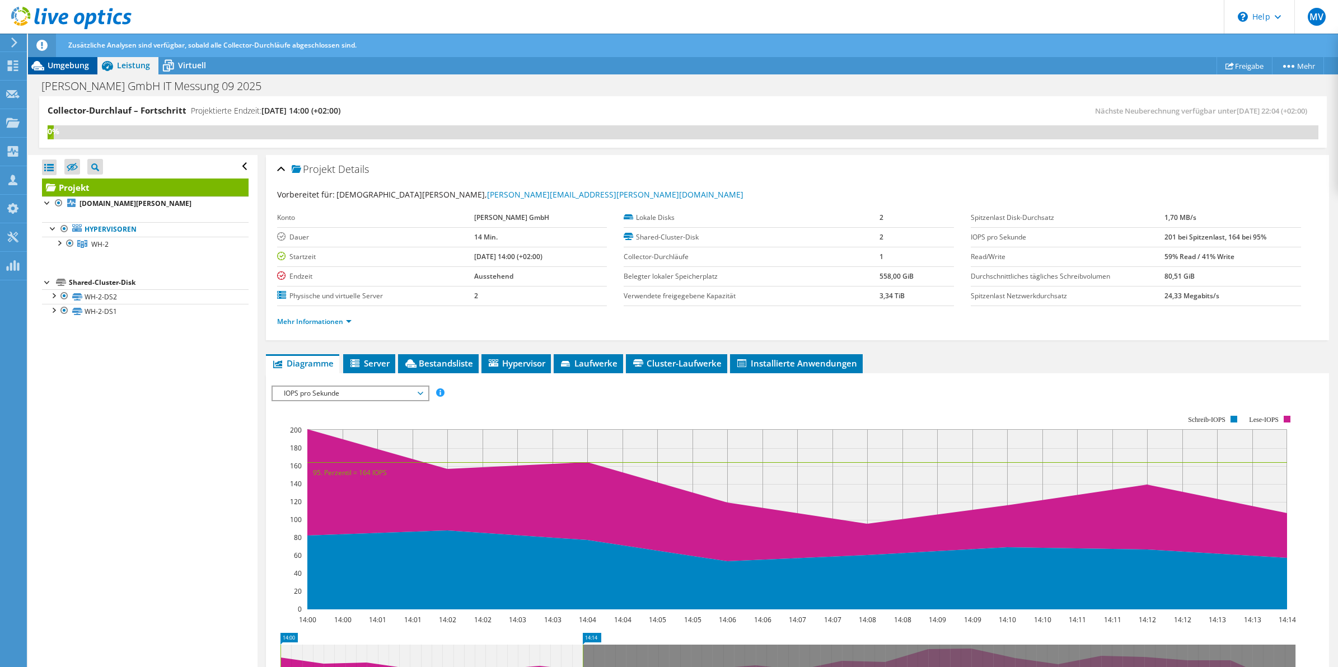
click at [68, 71] on div "Umgebung" at bounding box center [62, 66] width 69 height 18
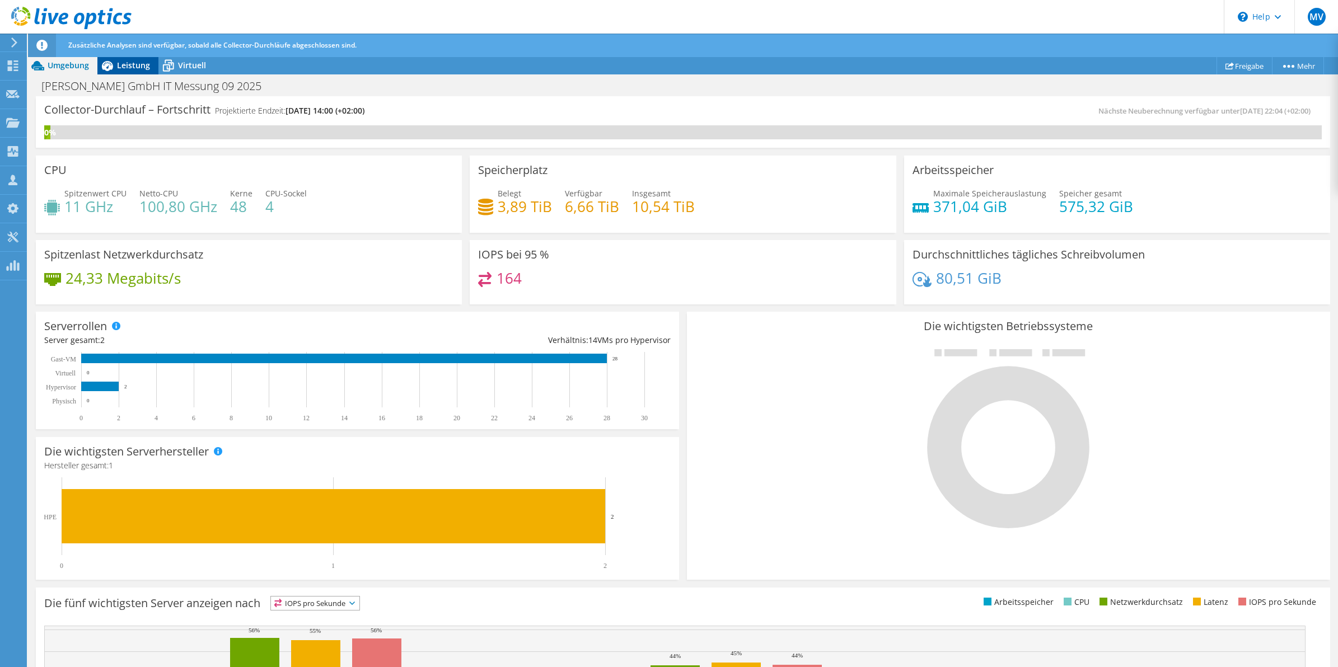
click at [132, 62] on span "Leistung" at bounding box center [133, 65] width 33 height 11
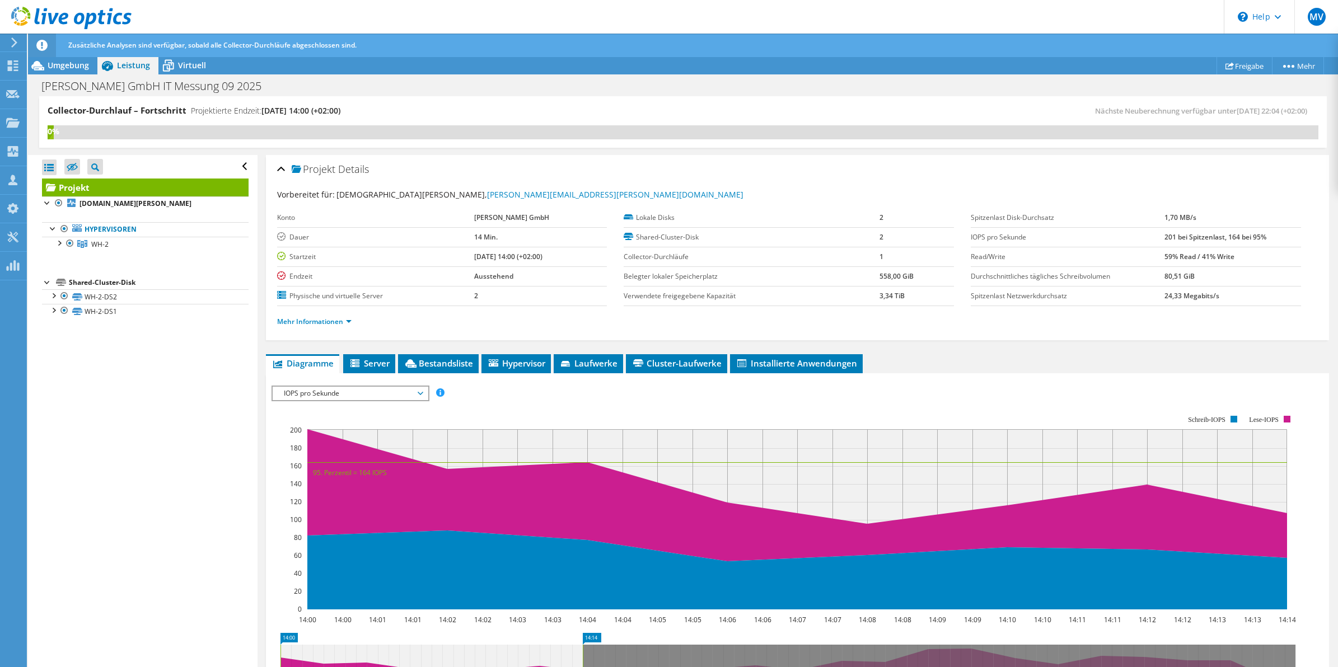
click at [535, 69] on div "Projektmaßnahmen Projektmaßnahmen Freigabe Mehr Projektdetails" at bounding box center [683, 66] width 1310 height 18
